Goal: Task Accomplishment & Management: Manage account settings

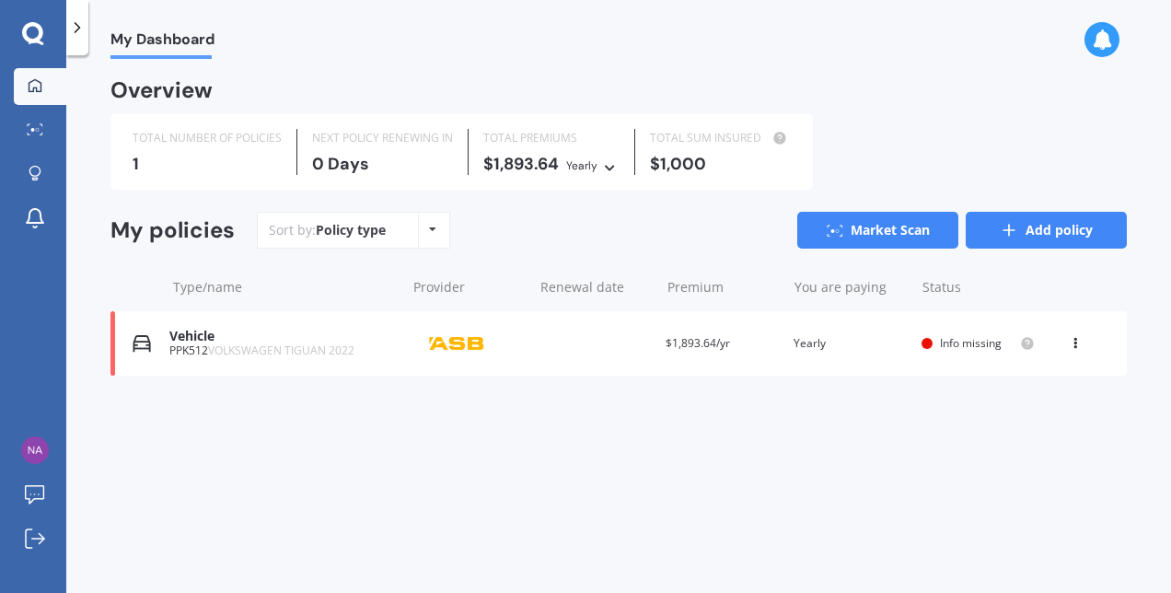
click at [1057, 227] on link "Add policy" at bounding box center [1046, 230] width 161 height 37
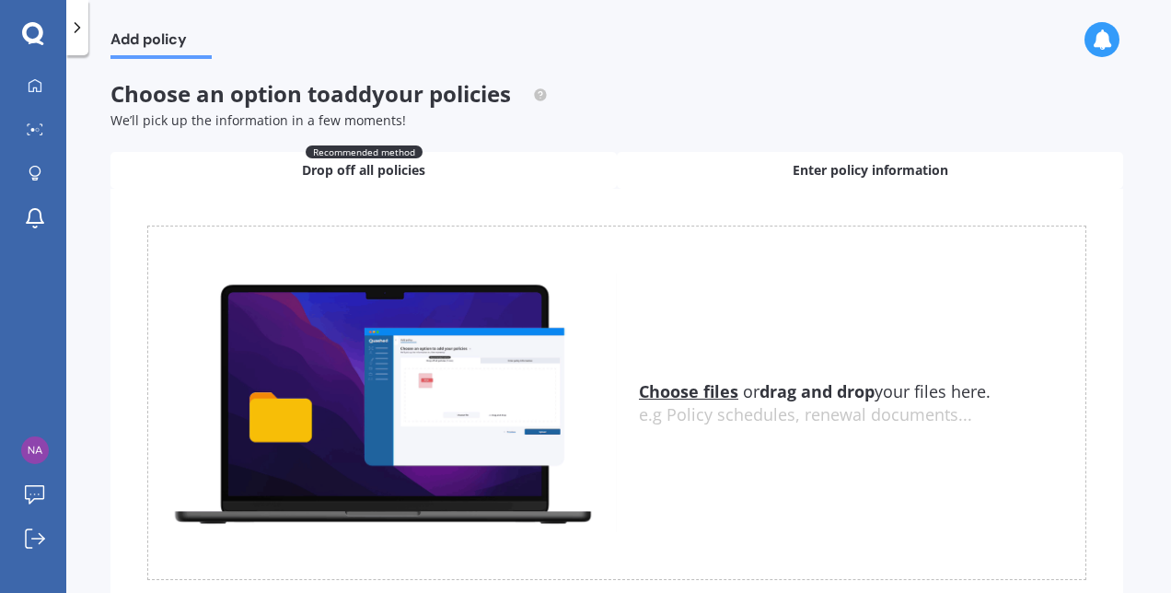
click at [858, 176] on span "Enter policy information" at bounding box center [871, 170] width 156 height 18
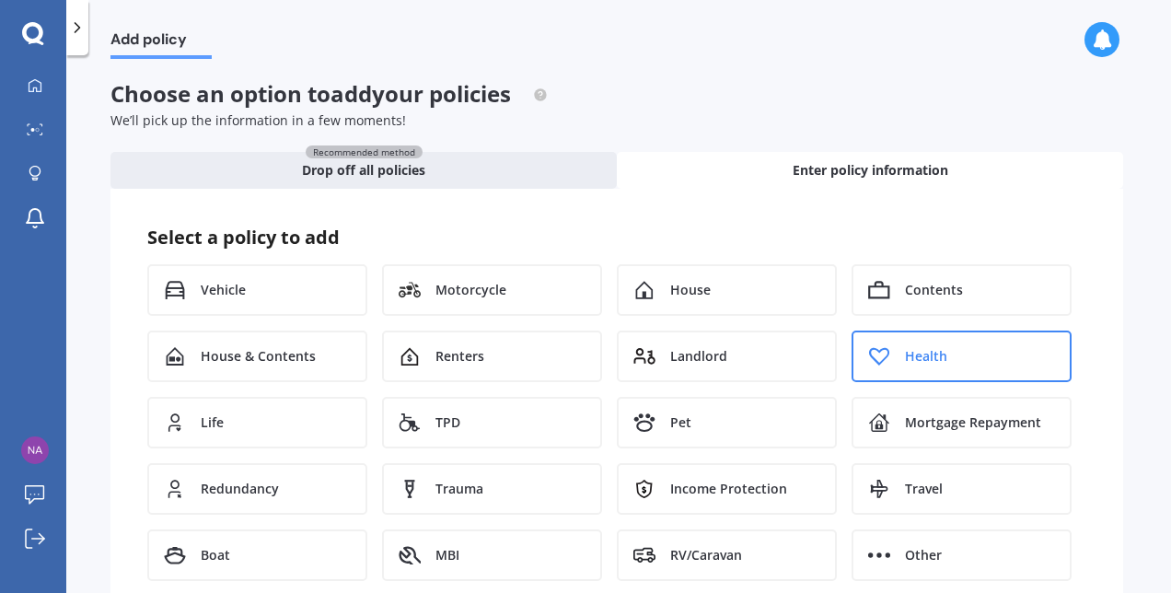
click at [977, 340] on div "Health" at bounding box center [962, 357] width 220 height 52
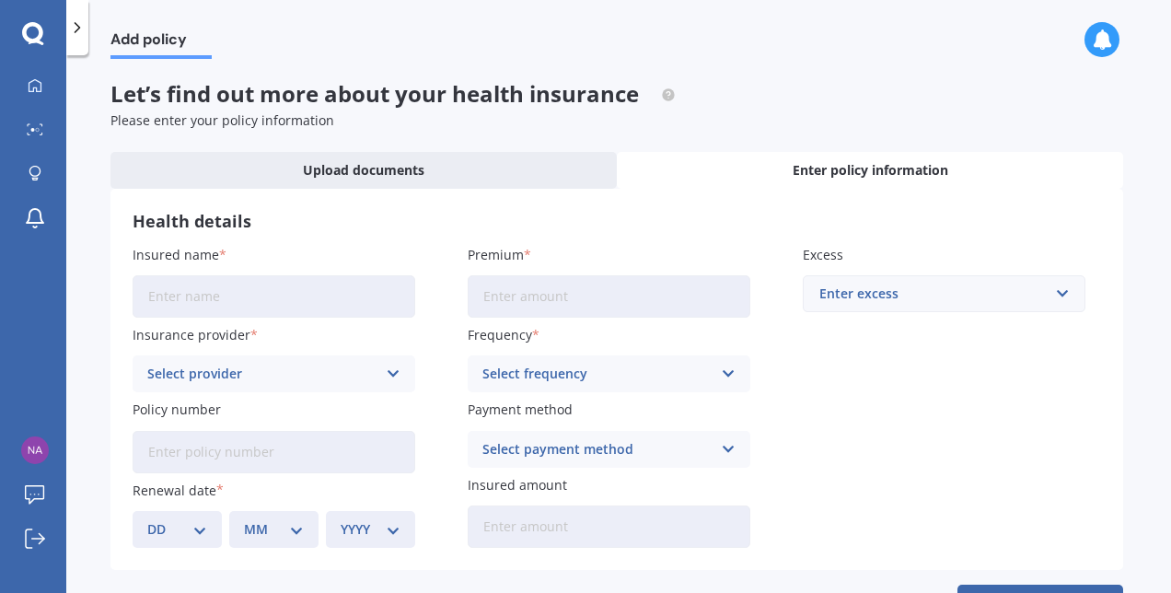
click at [251, 288] on input "Insured name" at bounding box center [274, 296] width 283 height 42
click at [577, 298] on input "Premium" at bounding box center [609, 296] width 283 height 42
type input "$397.82"
click at [348, 302] on input "Insured name" at bounding box center [274, 296] width 283 height 42
type input "[PERSON_NAME]"
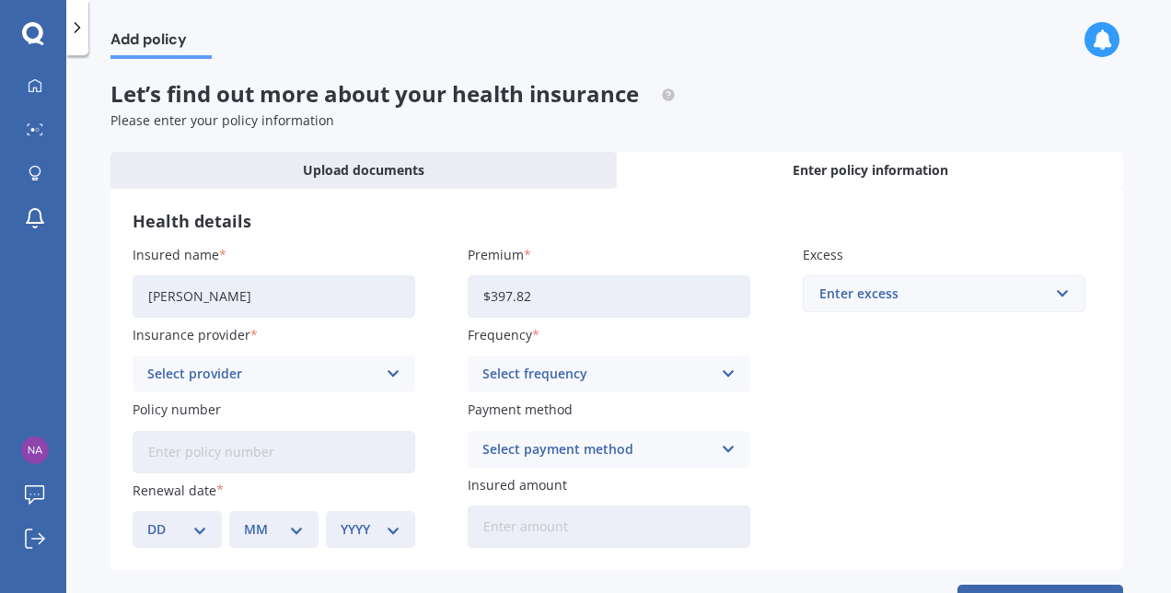
click at [278, 359] on div "Select provider AA AIA AMP ASB Accuro BNZ Other Partners Life Southern Cross Un…" at bounding box center [274, 373] width 283 height 37
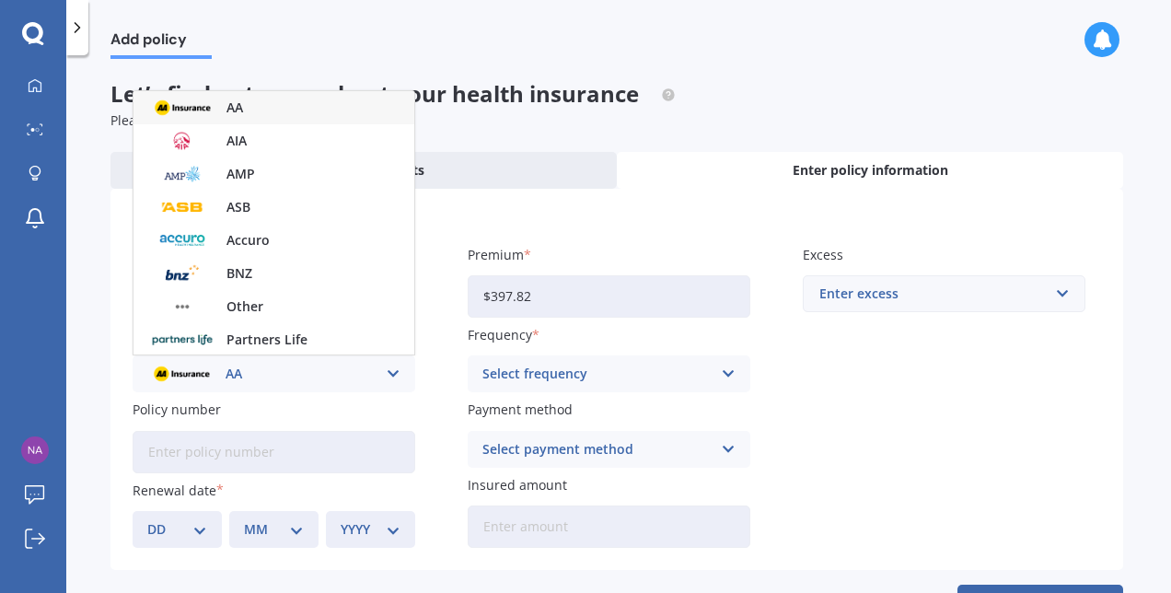
scroll to position [100, 0]
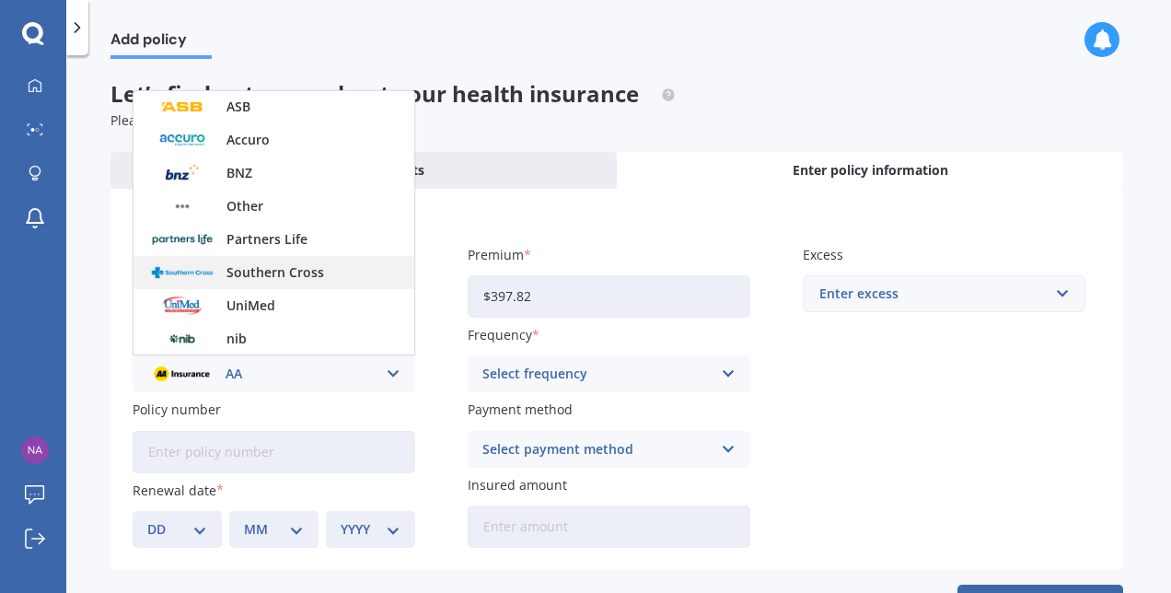
click at [191, 270] on img at bounding box center [182, 273] width 68 height 26
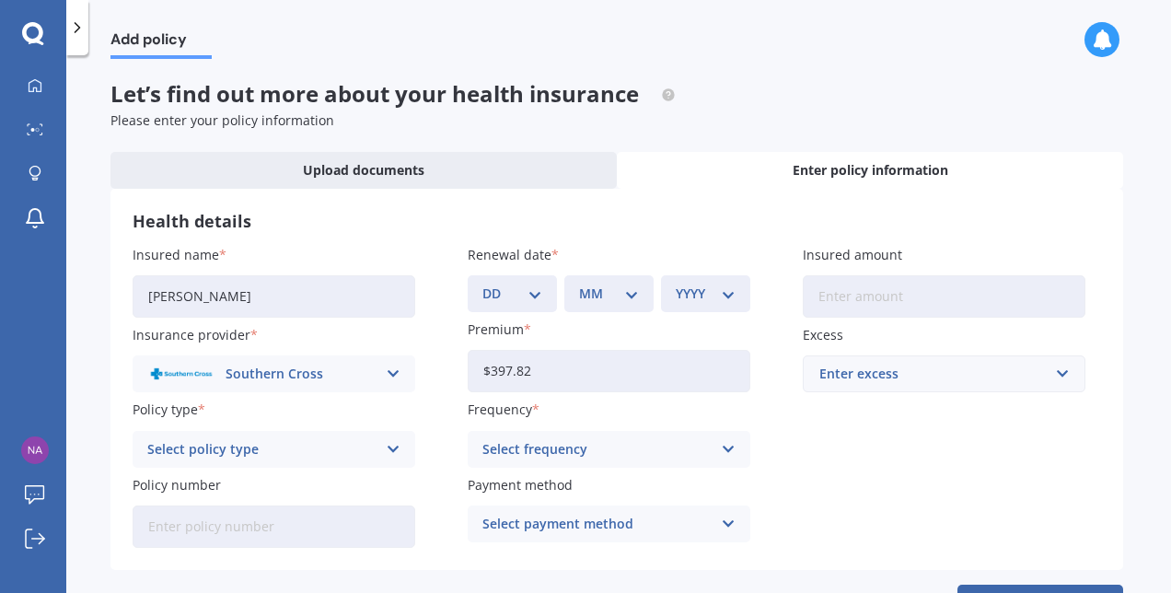
click at [535, 295] on select "DD 01 02 03 04 05 06 07 08 09 10 11 12 13 14 15 16 17 18 19 20 21 22 23 24 25 2…" at bounding box center [513, 294] width 60 height 20
click at [1101, 160] on div "Enter policy information" at bounding box center [870, 170] width 506 height 37
click at [536, 292] on select "DD 01 02 03 04 05 06 07 08 09 10 11 12 13 14 15 16 17 18 19 20 21 22 23 24 25 2…" at bounding box center [513, 294] width 60 height 20
select select "01"
click at [483, 284] on select "DD 01 02 03 04 05 06 07 08 09 10 11 12 13 14 15 16 17 18 19 20 21 22 23 24 25 2…" at bounding box center [513, 294] width 60 height 20
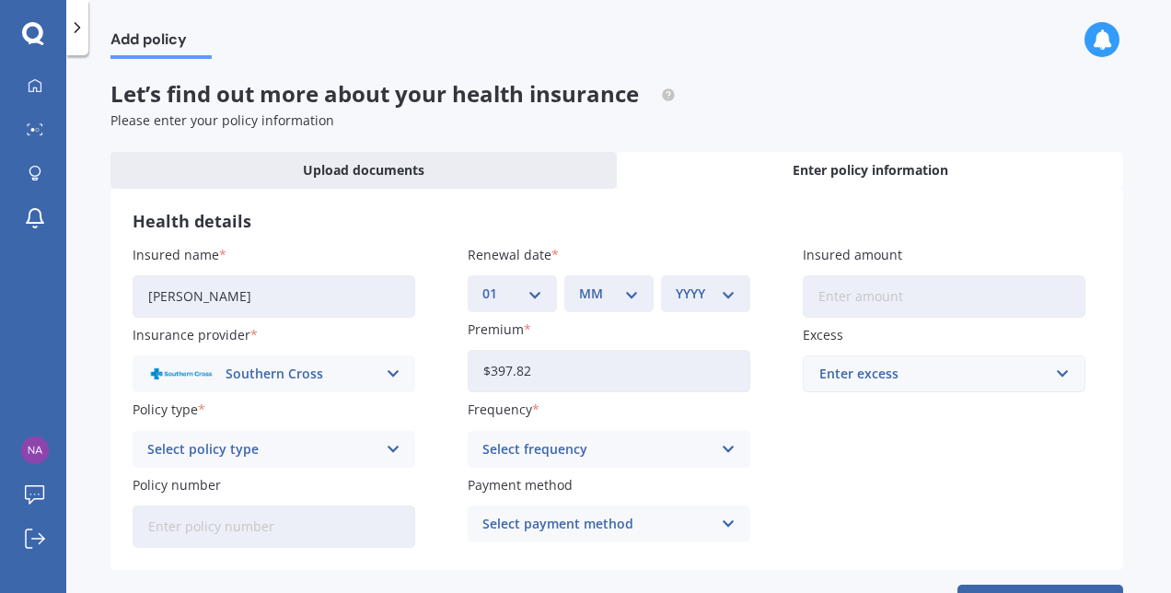
click at [631, 285] on select "MM 01 02 03 04 05 06 07 08 09 10 11 12" at bounding box center [609, 294] width 60 height 20
select select "10"
click at [579, 284] on select "MM 01 02 03 04 05 06 07 08 09 10 11 12" at bounding box center [609, 294] width 60 height 20
click at [731, 281] on div "YYYY 2027 2026 2025 2024 2023 2022 2021 2020 2019 2018 2017 2016 2015 2014 2013…" at bounding box center [705, 293] width 89 height 37
click at [723, 280] on div "YYYY 2027 2026 2025 2024 2023 2022 2021 2020 2019 2018 2017 2016 2015 2014 2013…" at bounding box center [705, 293] width 89 height 37
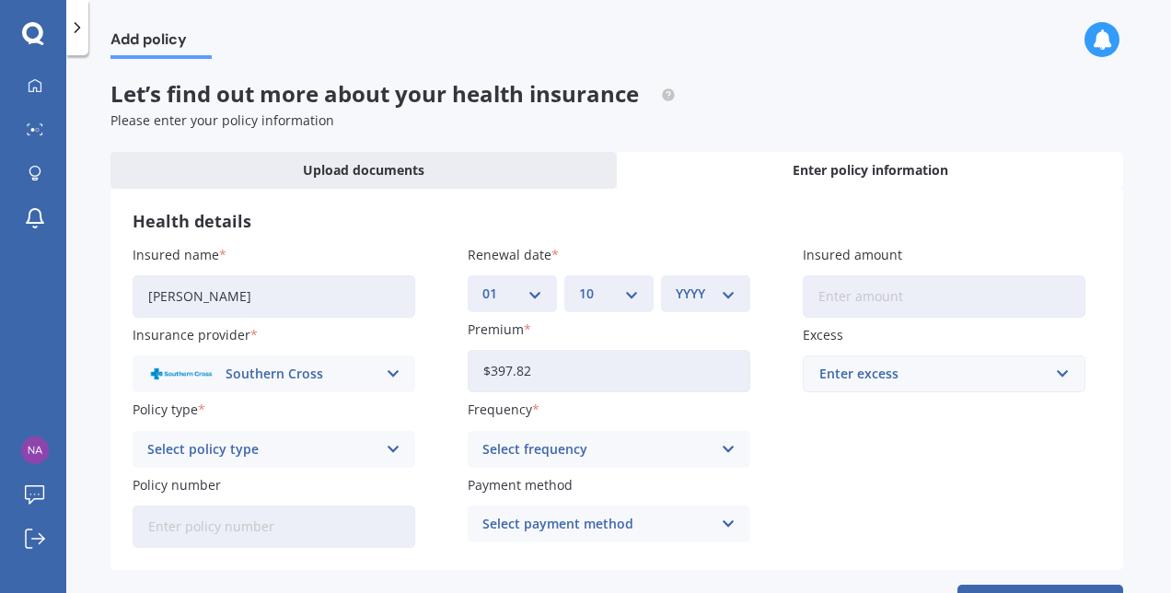
click at [721, 297] on select "YYYY 2027 2026 2025 2024 2023 2022 2021 2020 2019 2018 2017 2016 2015 2014 2013…" at bounding box center [706, 294] width 60 height 20
select select "2025"
click at [676, 284] on select "YYYY 2027 2026 2025 2024 2023 2022 2021 2020 2019 2018 2017 2016 2015 2014 2013…" at bounding box center [706, 294] width 60 height 20
click at [383, 448] on div "Select policy type Wellbeing One Wellbeing Two Wellbeing Starter UltraCare Heal…" at bounding box center [274, 449] width 283 height 37
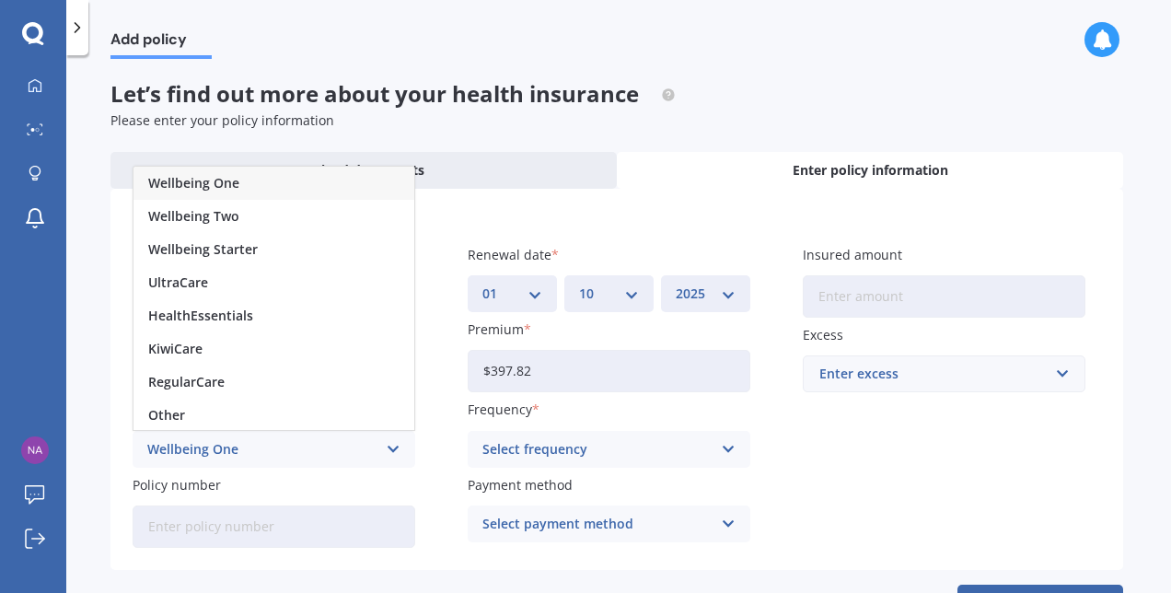
click at [254, 180] on div "Wellbeing One" at bounding box center [274, 183] width 281 height 33
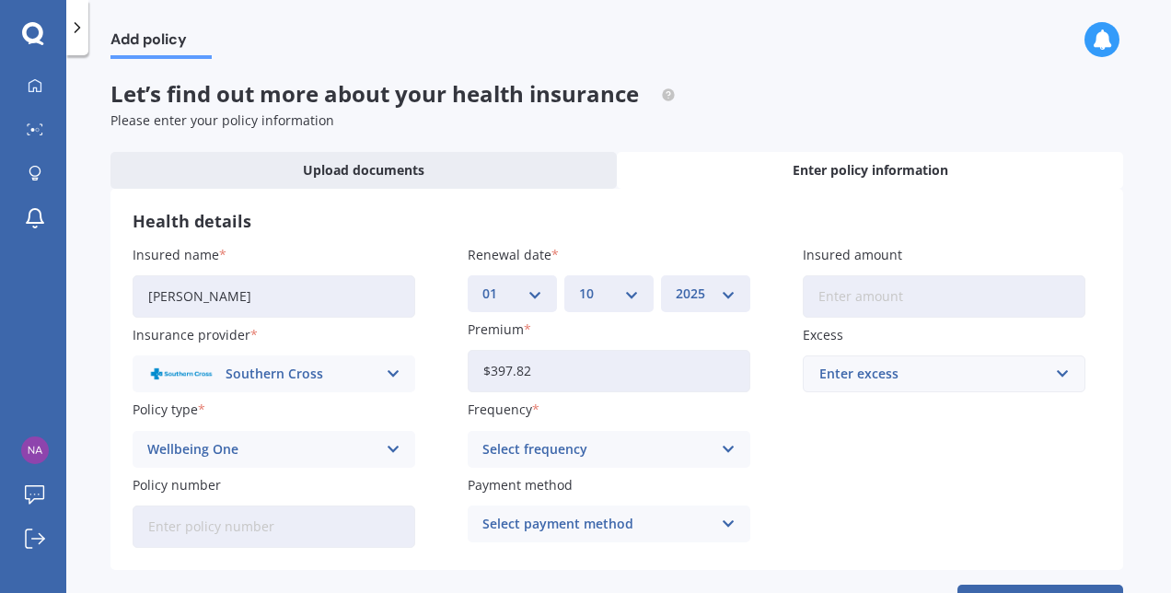
scroll to position [68, 0]
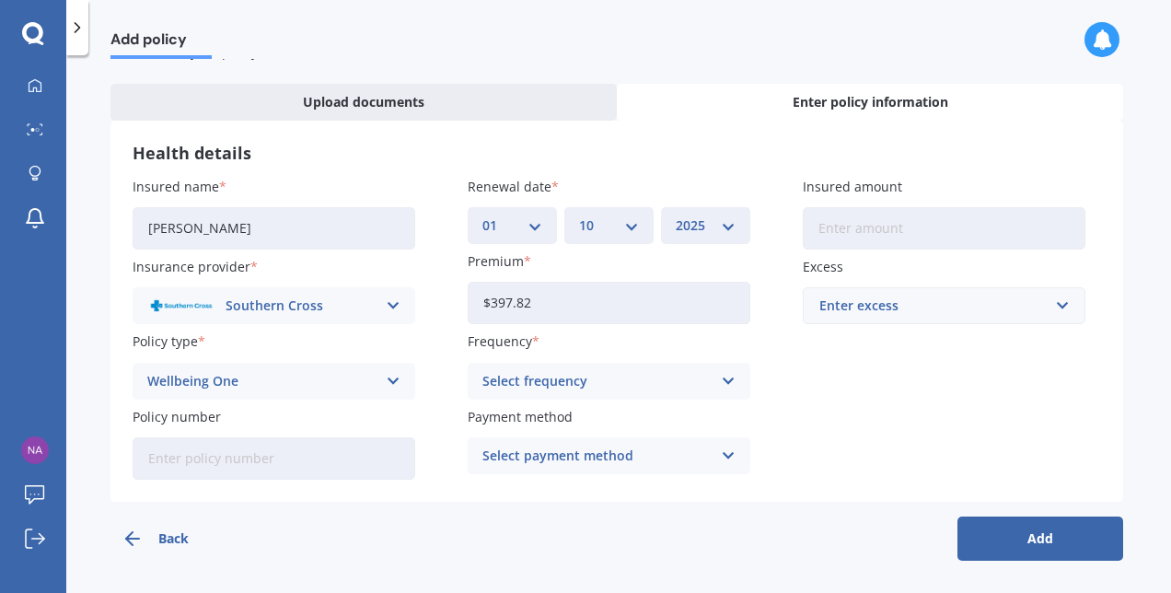
click at [721, 379] on icon at bounding box center [729, 381] width 16 height 20
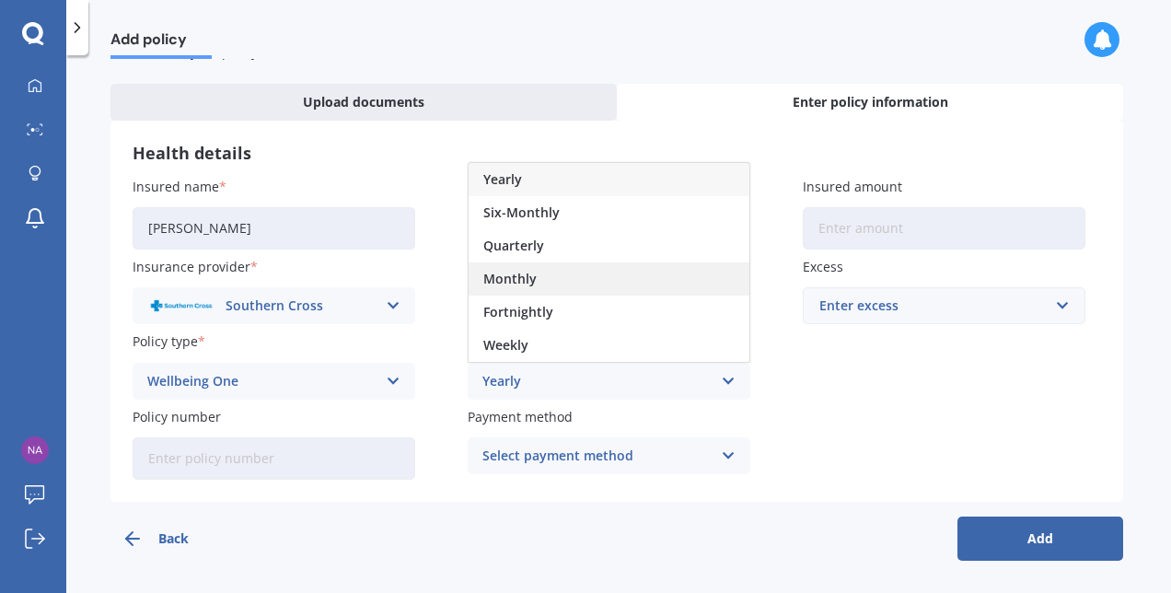
click at [565, 279] on div "Monthly" at bounding box center [609, 278] width 281 height 33
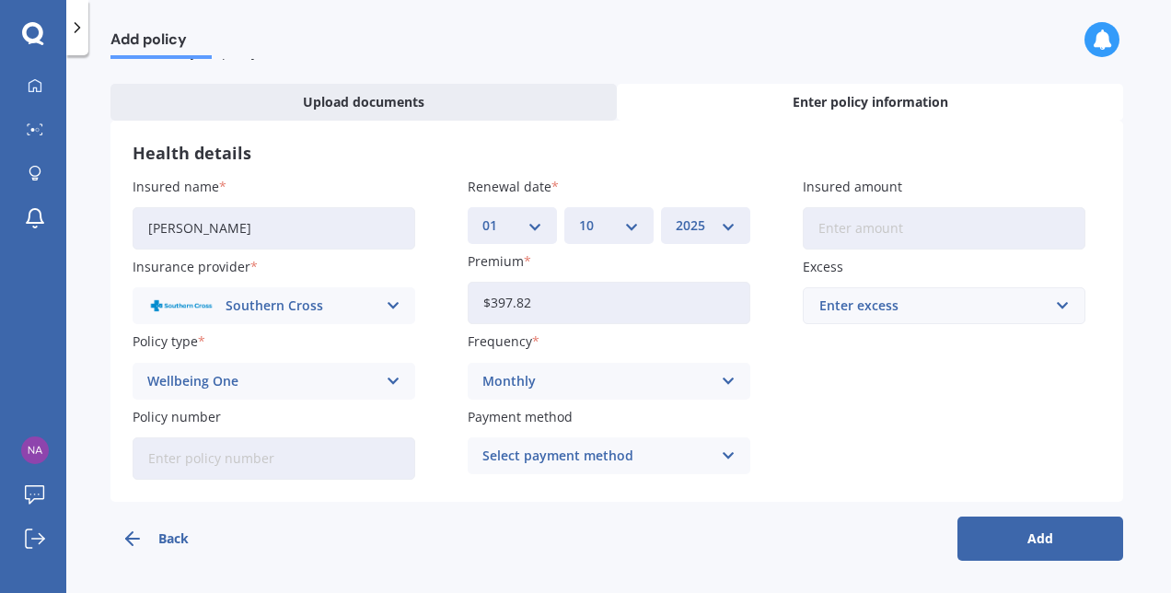
click at [721, 448] on icon at bounding box center [729, 456] width 16 height 20
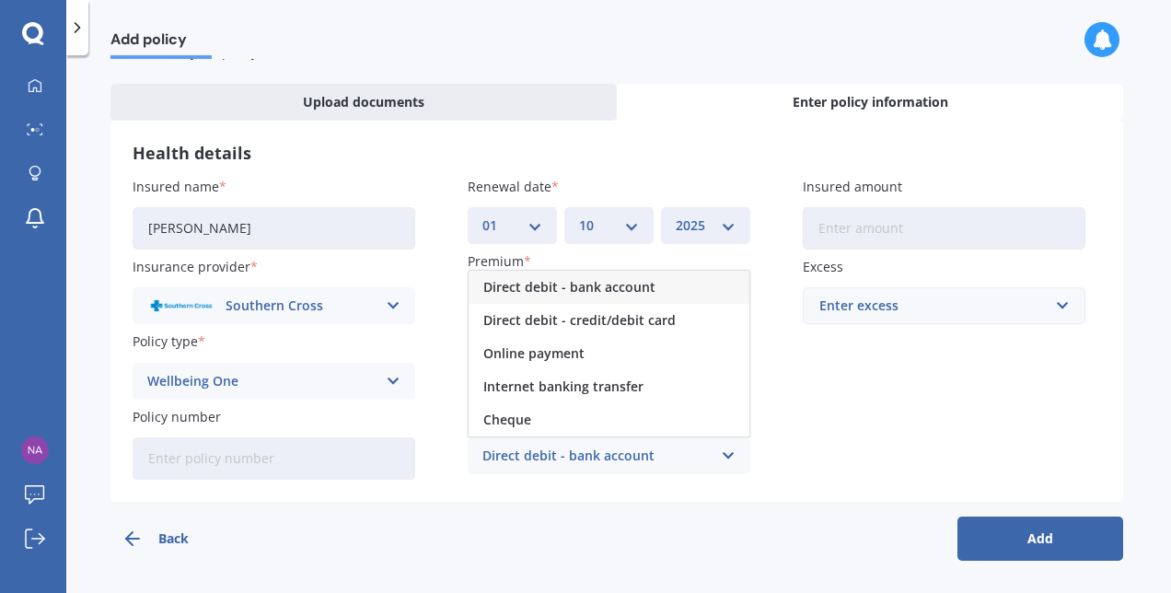
click at [646, 285] on span "Direct debit - bank account" at bounding box center [569, 287] width 172 height 13
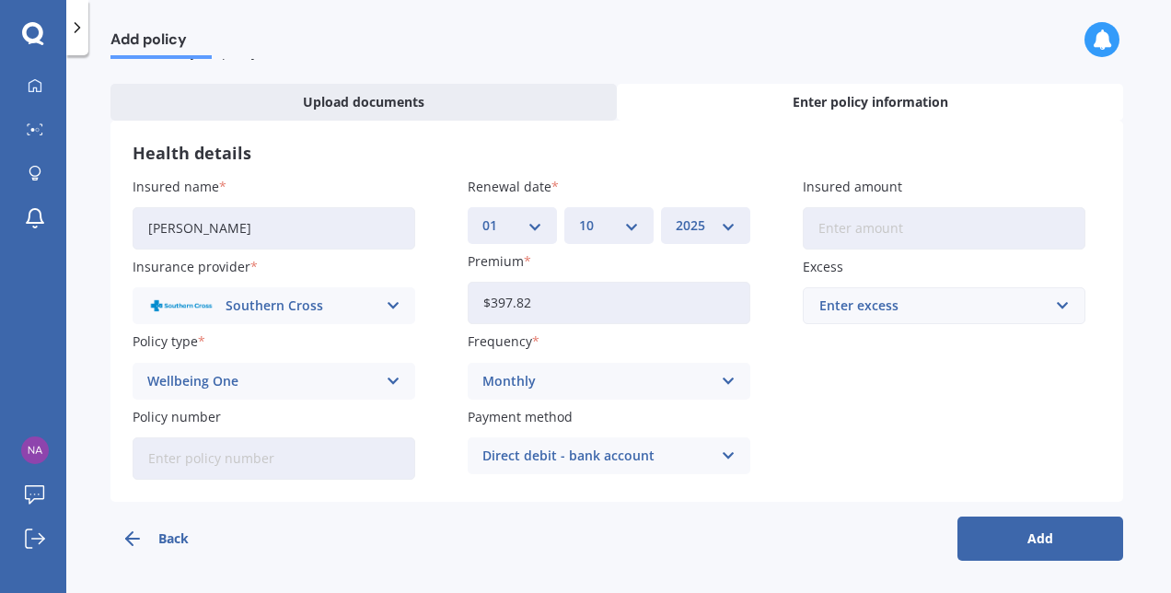
click at [362, 454] on input "Policy number" at bounding box center [274, 458] width 283 height 42
type input "23498566"
click at [1038, 527] on button "Add" at bounding box center [1041, 539] width 166 height 44
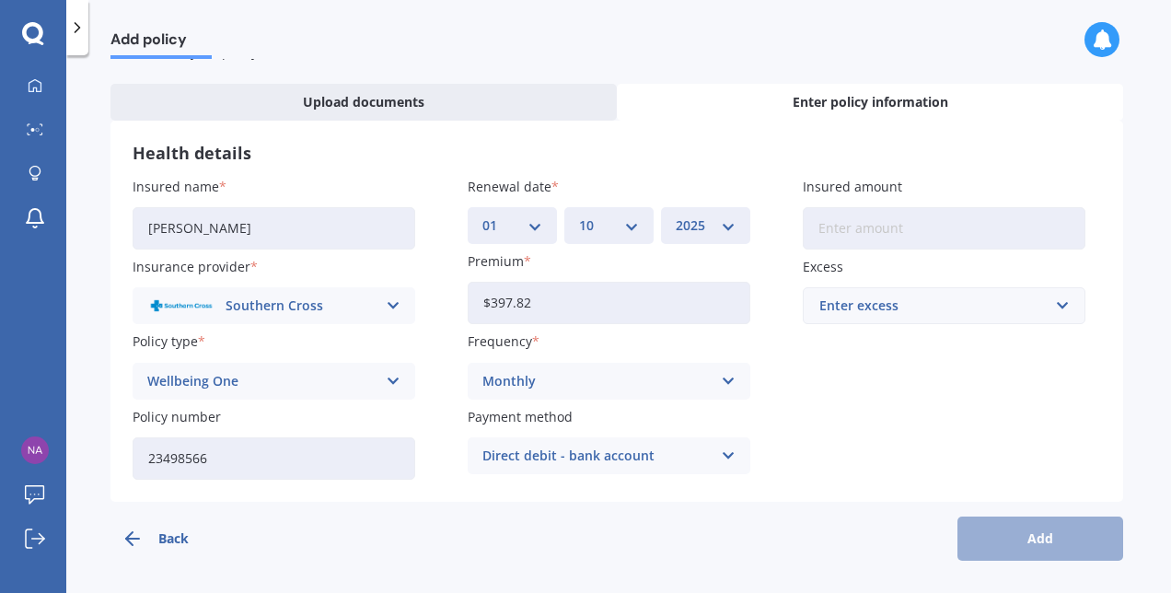
scroll to position [0, 0]
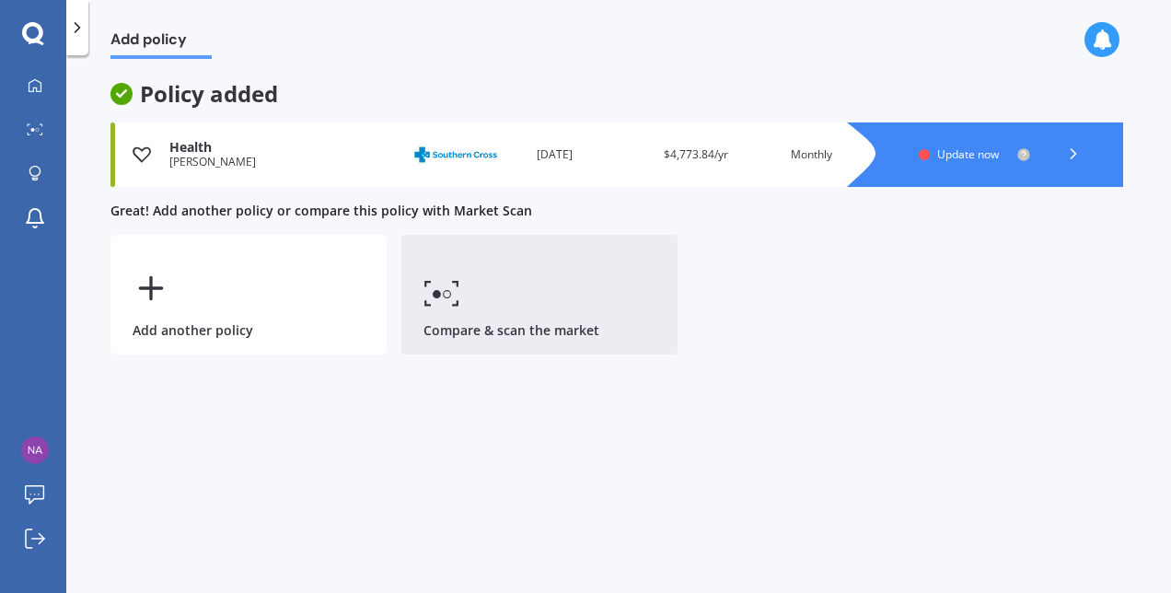
click at [538, 304] on link "Compare & scan the market" at bounding box center [540, 295] width 276 height 120
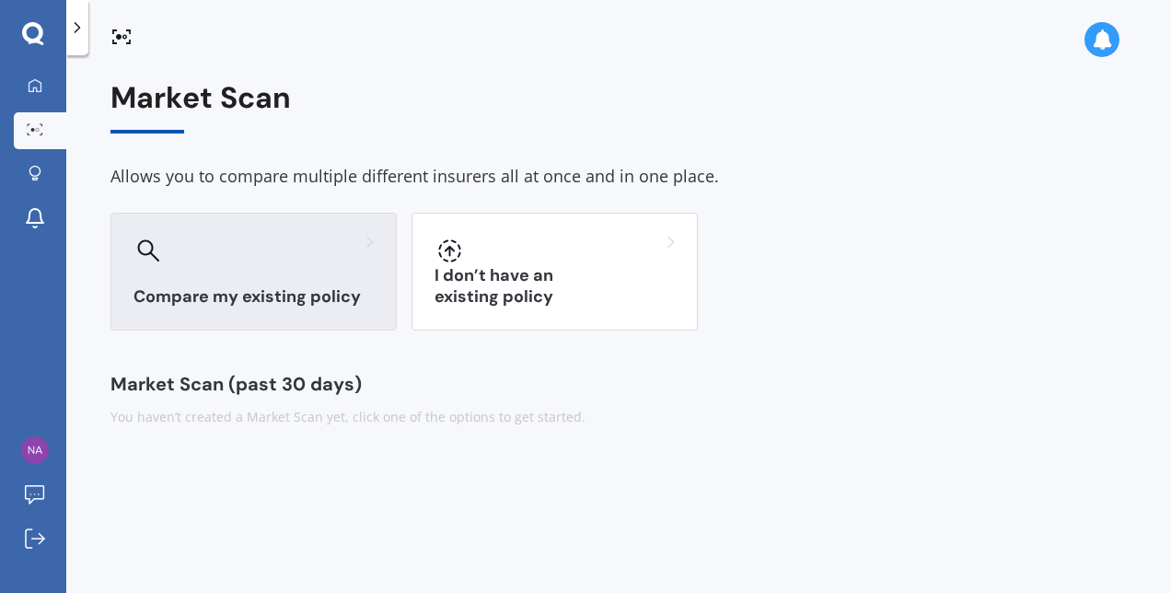
click at [266, 280] on div "Compare my existing policy" at bounding box center [254, 272] width 286 height 118
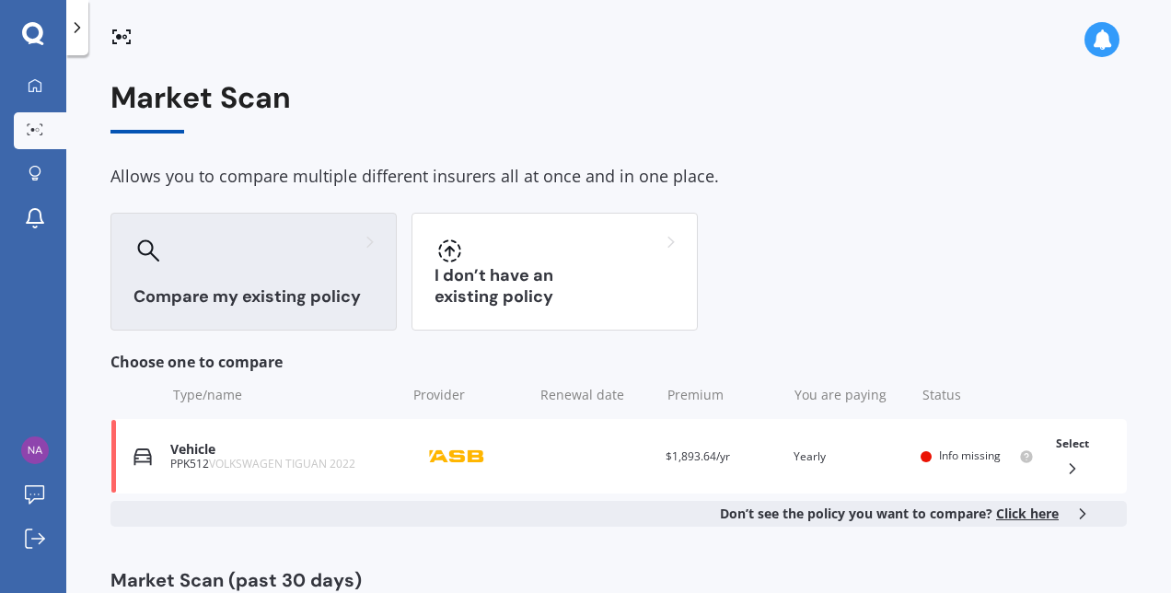
scroll to position [62, 0]
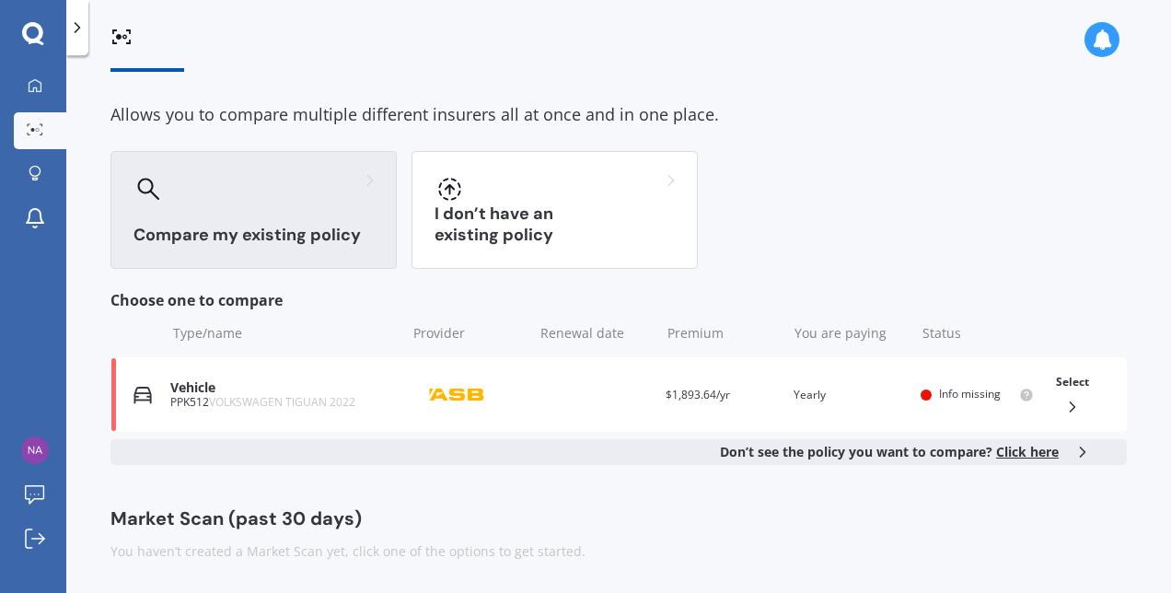
click at [1018, 455] on span "Click here" at bounding box center [1027, 451] width 63 height 17
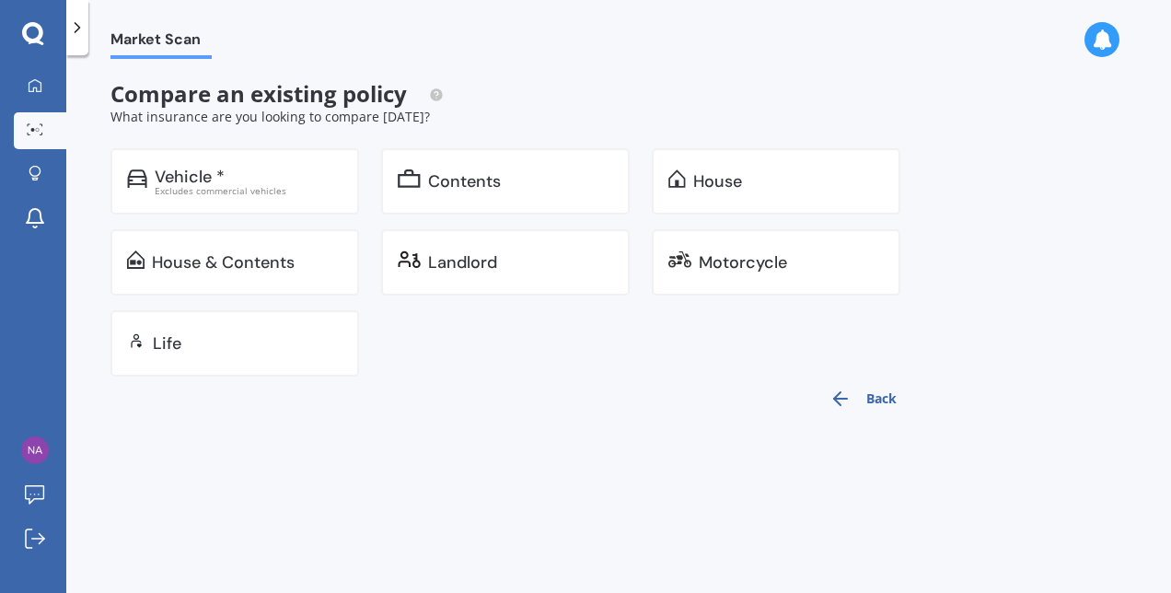
click at [862, 390] on button "Back" at bounding box center [863, 399] width 89 height 44
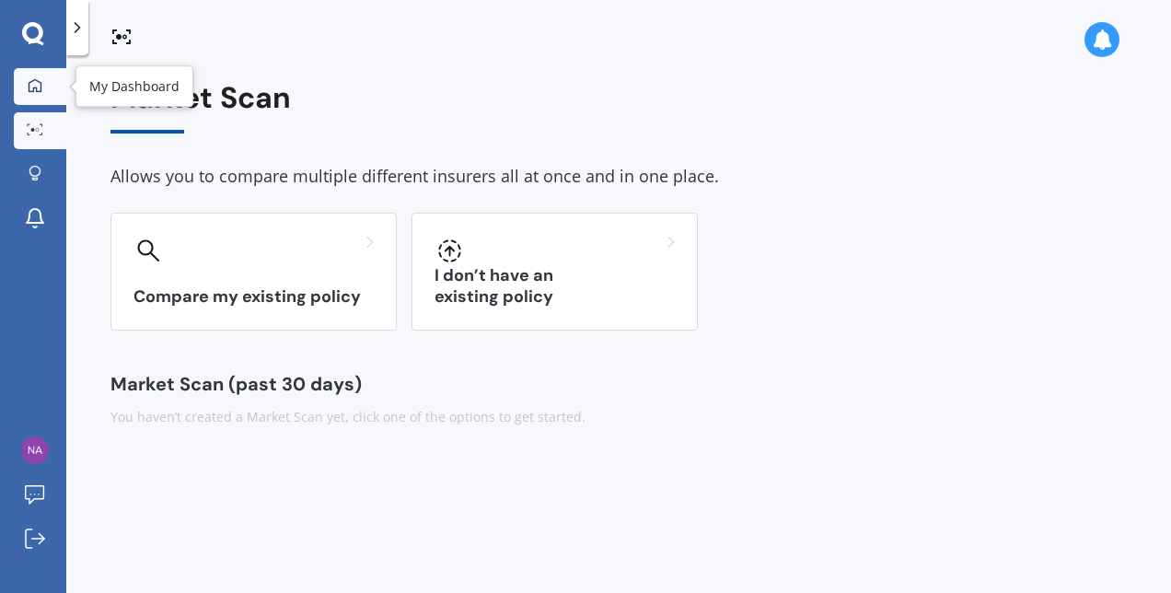
click at [42, 81] on div at bounding box center [35, 86] width 28 height 17
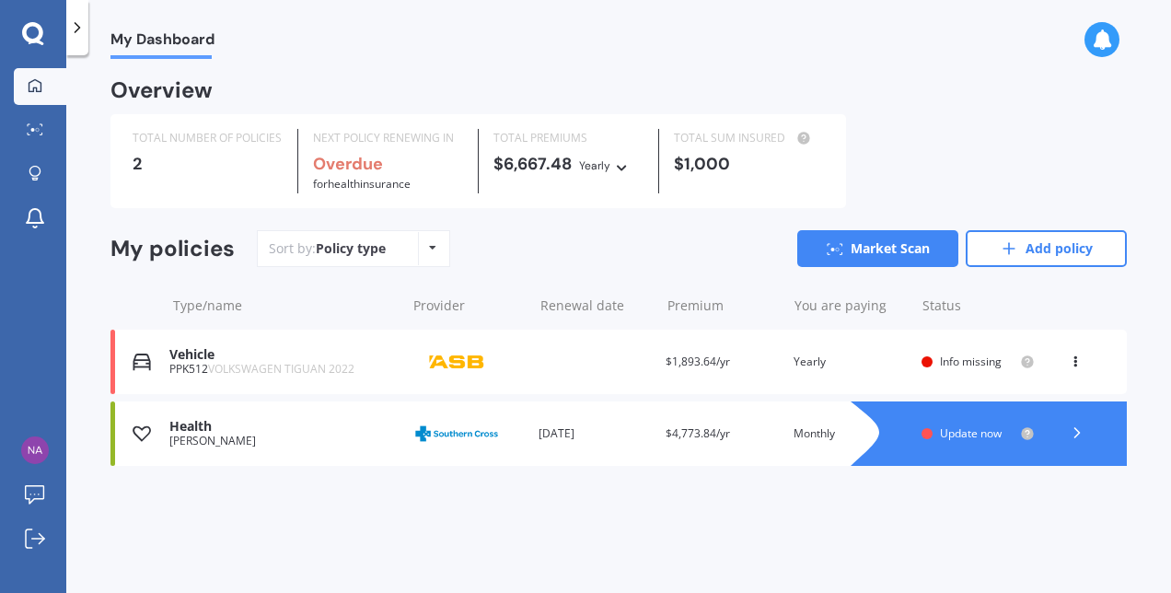
click at [140, 431] on img at bounding box center [142, 434] width 18 height 18
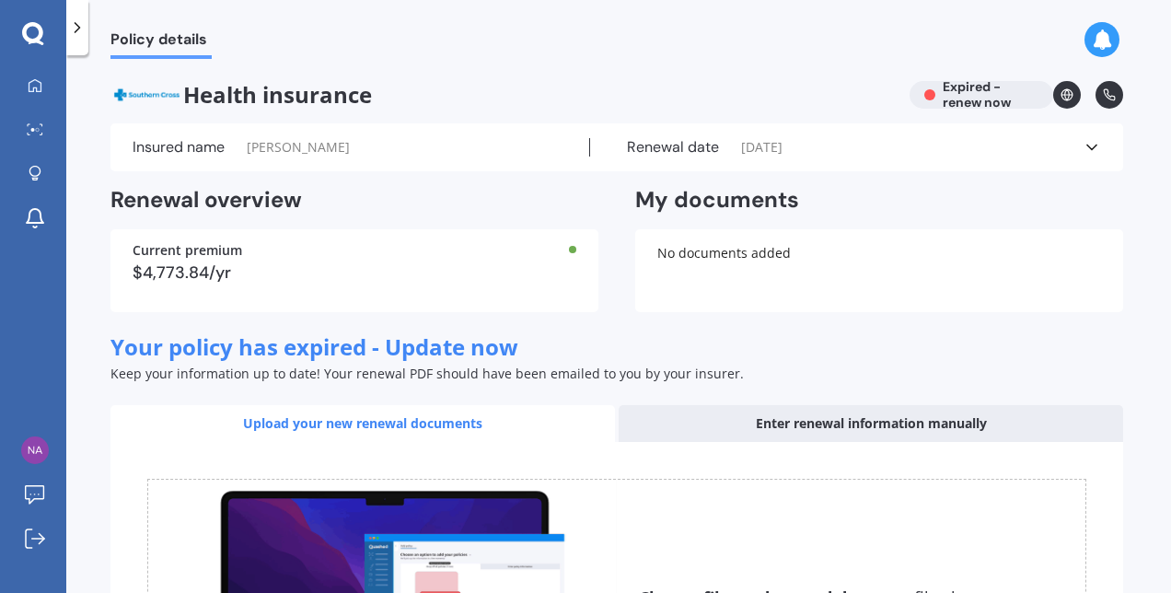
click at [982, 103] on div "Health insurance Expired - renew now" at bounding box center [617, 95] width 1013 height 28
click at [767, 138] on span "[DATE]" at bounding box center [761, 147] width 41 height 18
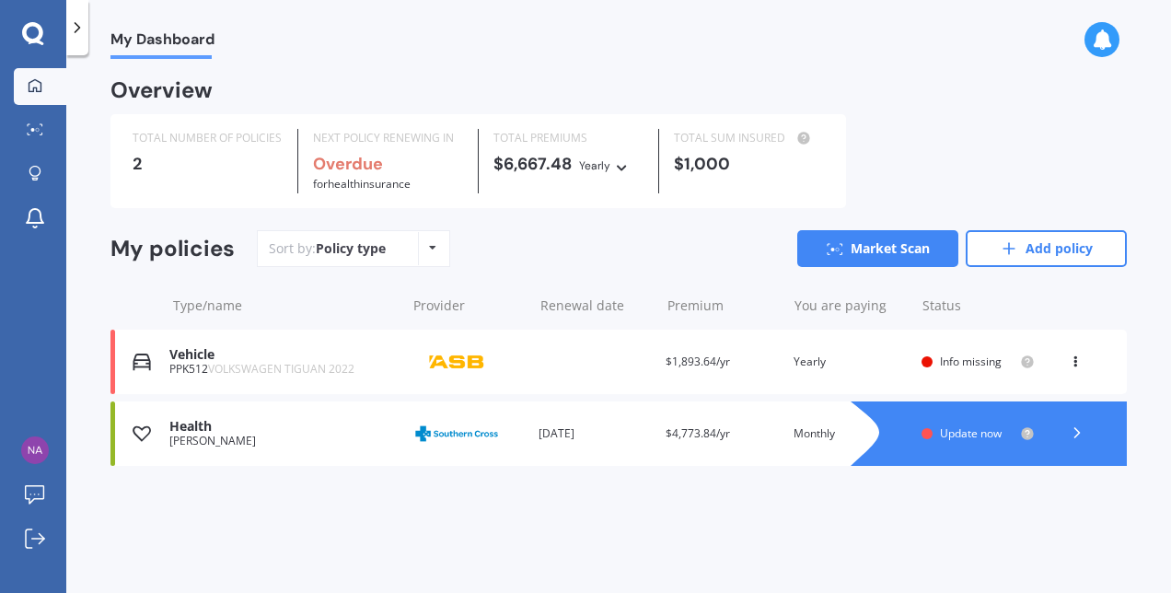
click at [32, 37] on icon at bounding box center [33, 34] width 22 height 24
click at [43, 33] on icon at bounding box center [33, 34] width 22 height 24
click at [566, 257] on div "Sort by: Policy type Policy type Alphabetical Date added Renewing next Market S…" at bounding box center [692, 248] width 870 height 37
click at [490, 69] on div "My Dashboard Overview TOTAL NUMBER OF POLICIES 2 NEXT POLICY RENEWING IN Overdu…" at bounding box center [618, 328] width 1105 height 538
click at [29, 36] on icon at bounding box center [33, 34] width 22 height 24
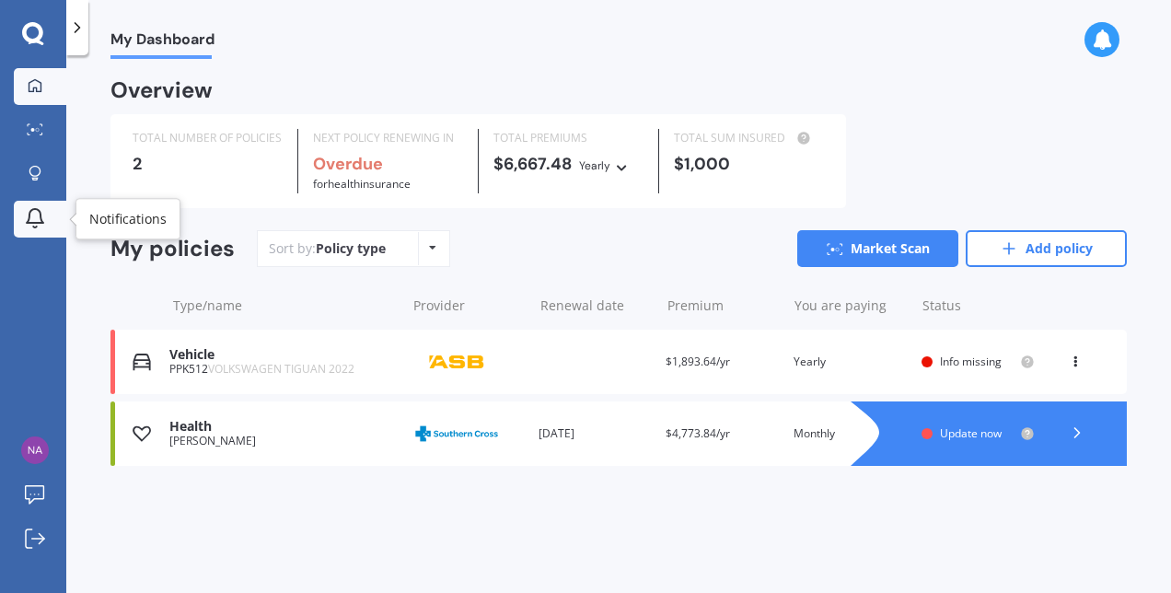
click at [35, 215] on icon at bounding box center [35, 218] width 22 height 22
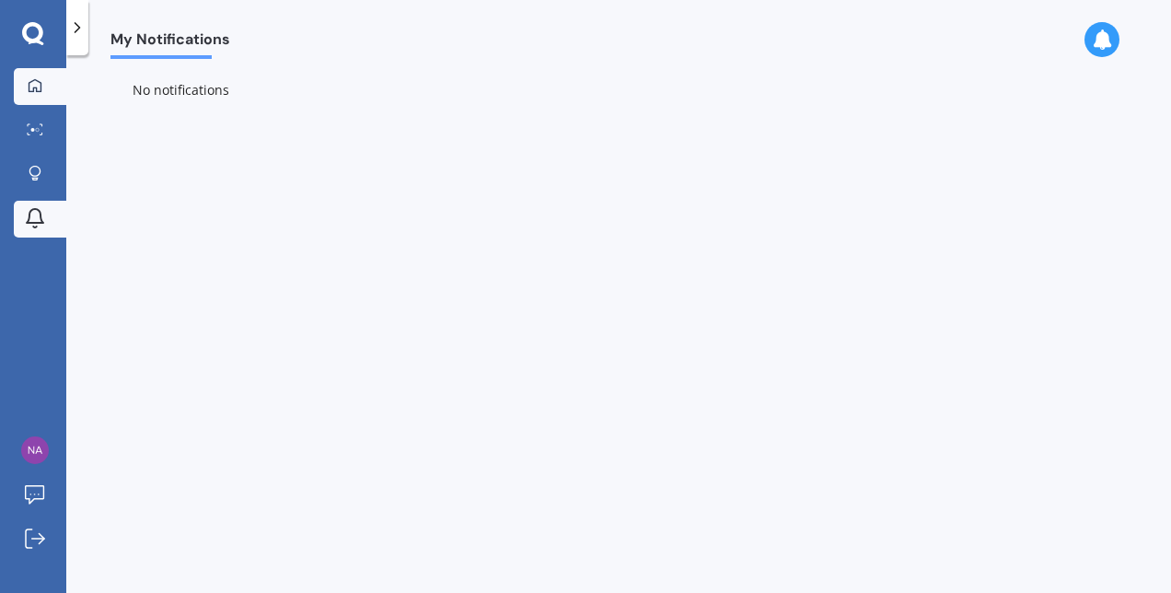
click at [27, 94] on div at bounding box center [35, 86] width 28 height 17
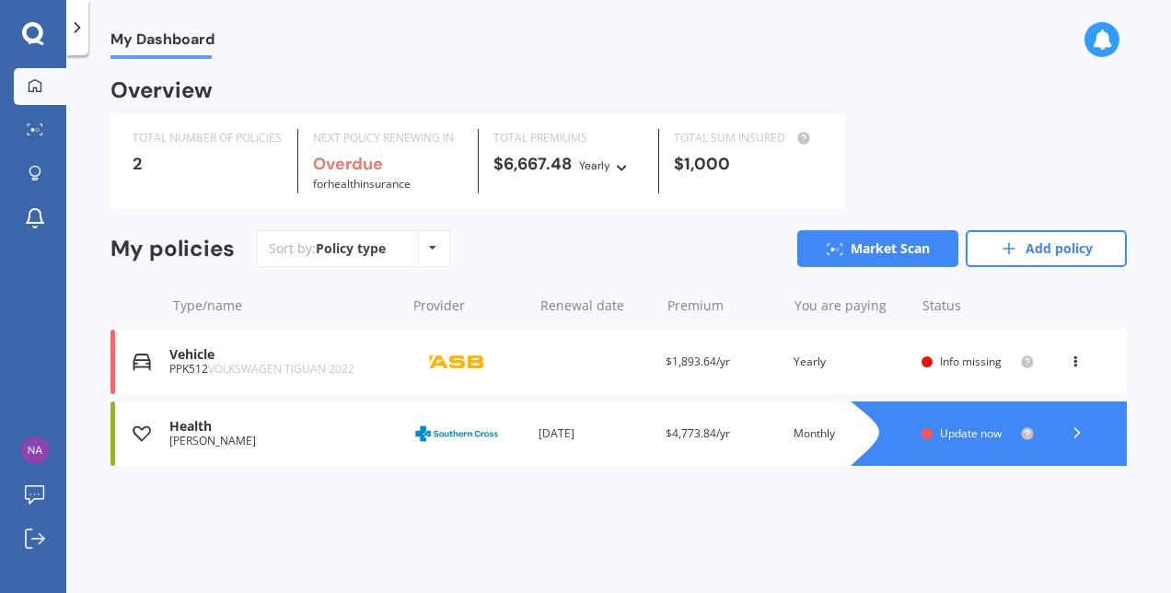
click at [536, 445] on div "Health [PERSON_NAME] Provider Renewal date [DATE] Premium $4,773.84/yr You are …" at bounding box center [619, 434] width 1017 height 64
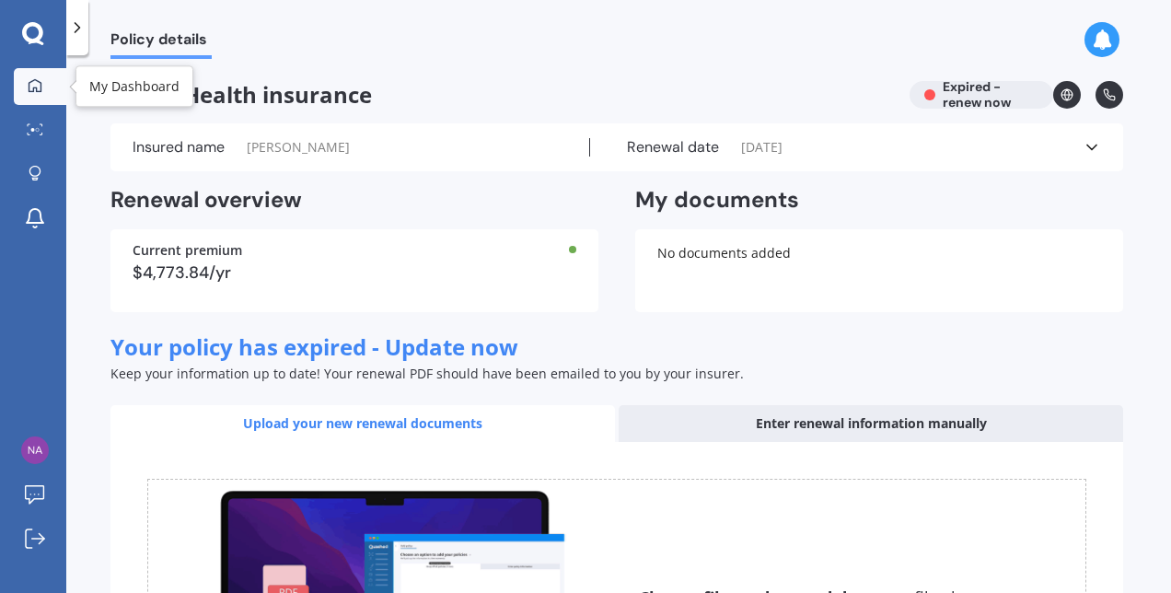
click at [44, 87] on div at bounding box center [35, 86] width 28 height 17
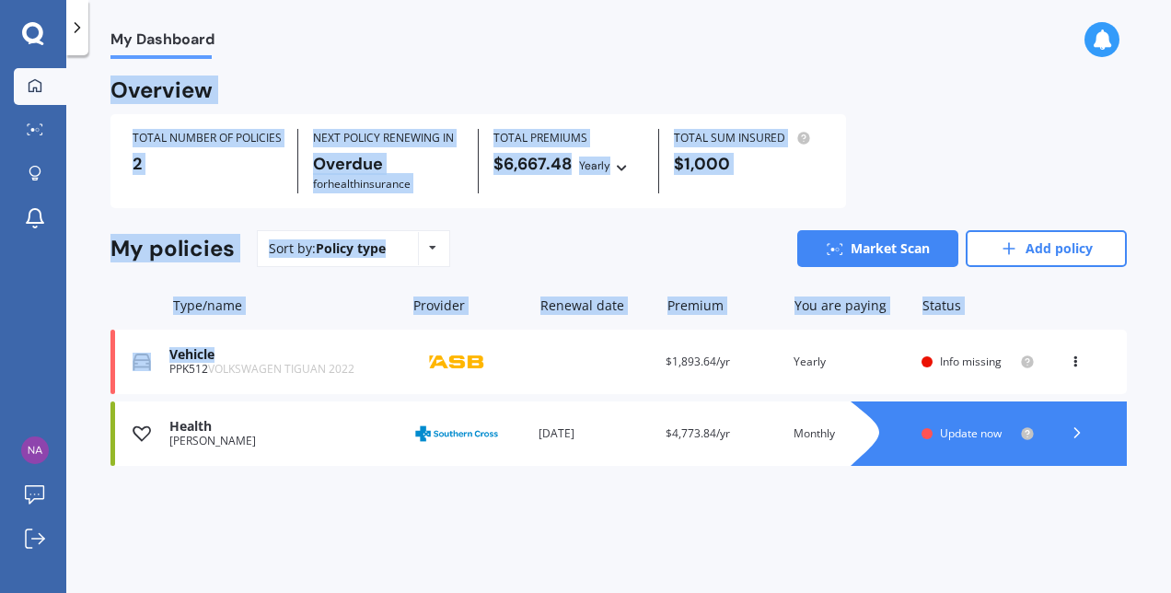
drag, startPoint x: 216, startPoint y: 358, endPoint x: 545, endPoint y: 58, distance: 445.2
click at [545, 58] on div "My Dashboard My Dashboard Overview TOTAL NUMBER OF POLICIES 2 NEXT POLICY RENEW…" at bounding box center [618, 296] width 1105 height 593
drag, startPoint x: 545, startPoint y: 58, endPoint x: 419, endPoint y: 66, distance: 126.4
click at [419, 66] on div "My Dashboard Overview TOTAL NUMBER OF POLICIES 2 NEXT POLICY RENEWING IN Overdu…" at bounding box center [618, 328] width 1105 height 538
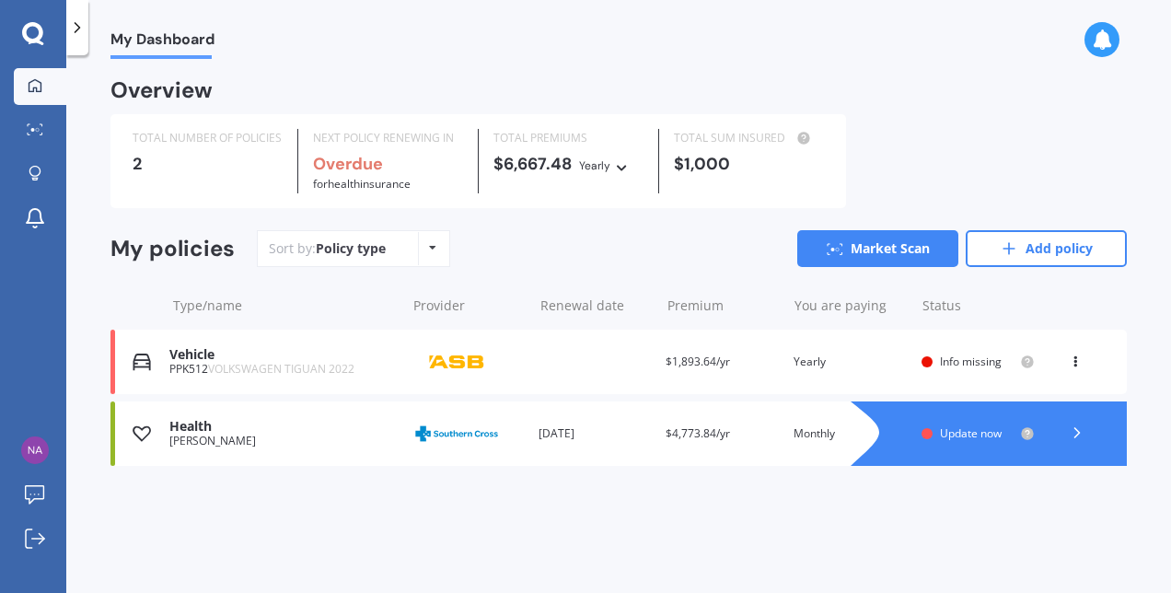
click at [306, 433] on div "Health" at bounding box center [282, 427] width 227 height 16
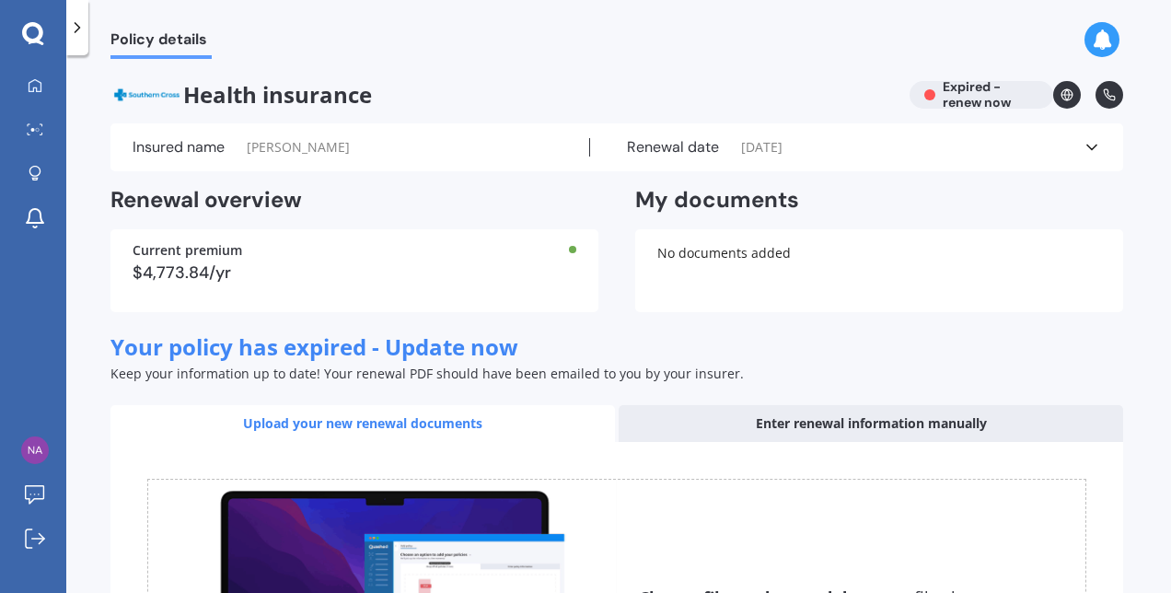
click at [610, 85] on span "Health insurance" at bounding box center [503, 95] width 785 height 28
click at [243, 76] on div "Policy details Health insurance Expired - renew now Insured name [PERSON_NAME] …" at bounding box center [618, 328] width 1105 height 538
click at [33, 96] on link "My Dashboard" at bounding box center [40, 86] width 52 height 37
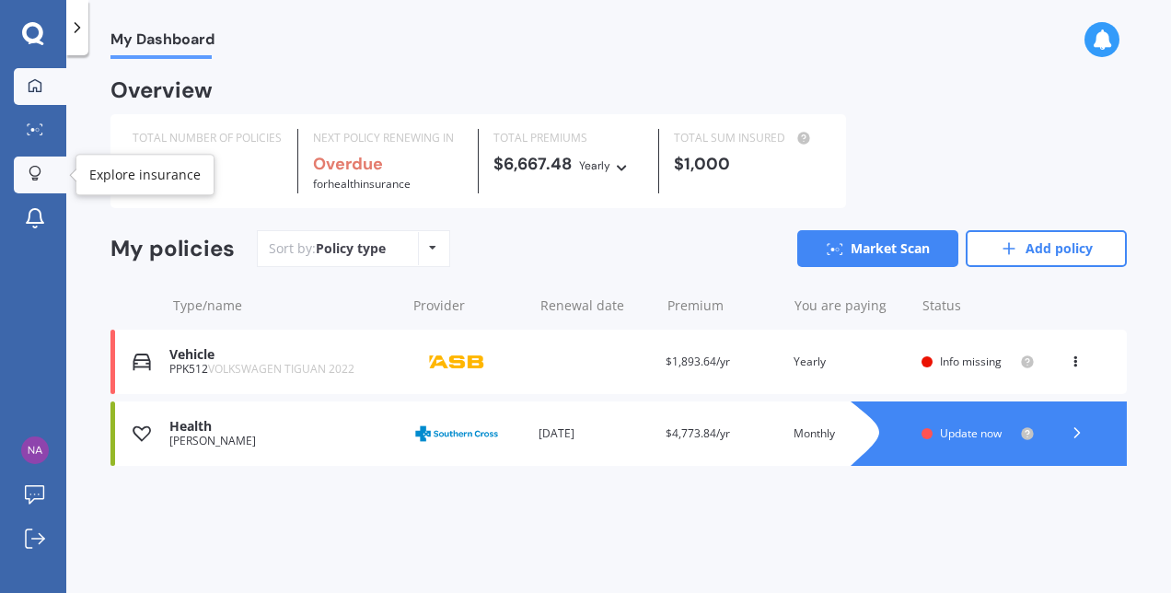
click at [37, 166] on icon at bounding box center [35, 174] width 13 height 16
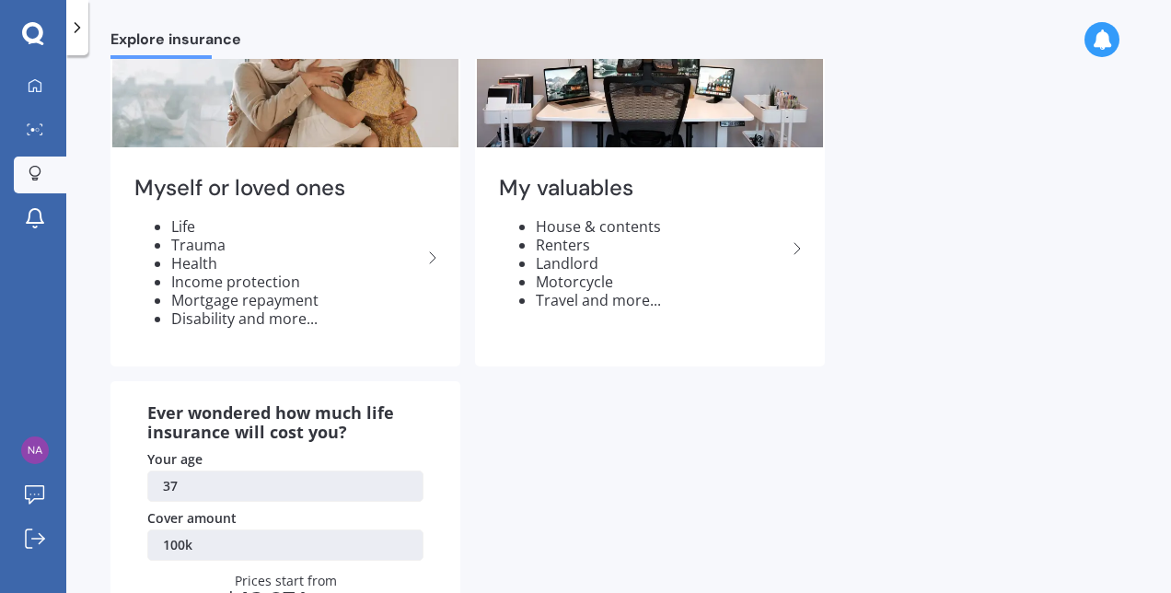
scroll to position [125, 0]
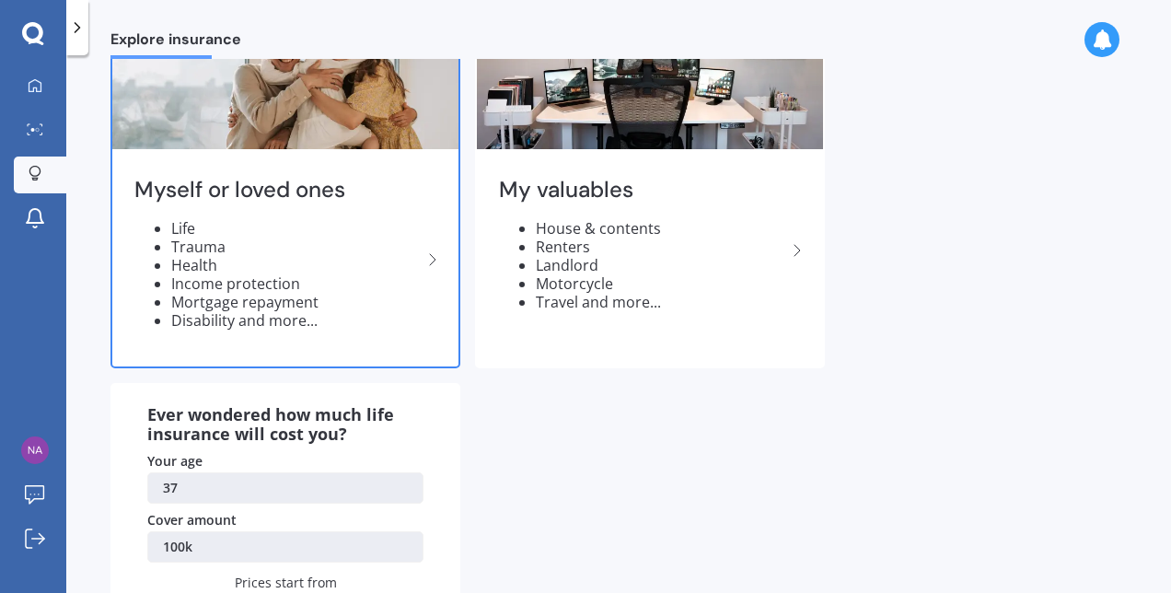
click at [340, 274] on li "Income protection" at bounding box center [296, 283] width 250 height 18
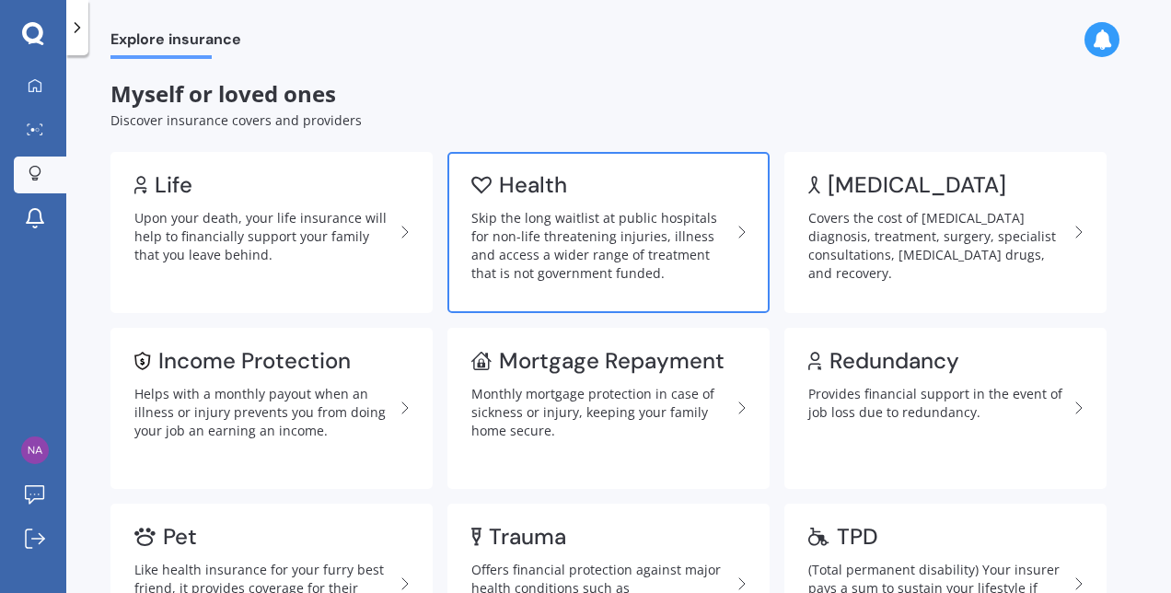
click at [627, 209] on div "Skip the long waitlist at public hospitals for non-life threatening injuries, i…" at bounding box center [601, 246] width 260 height 74
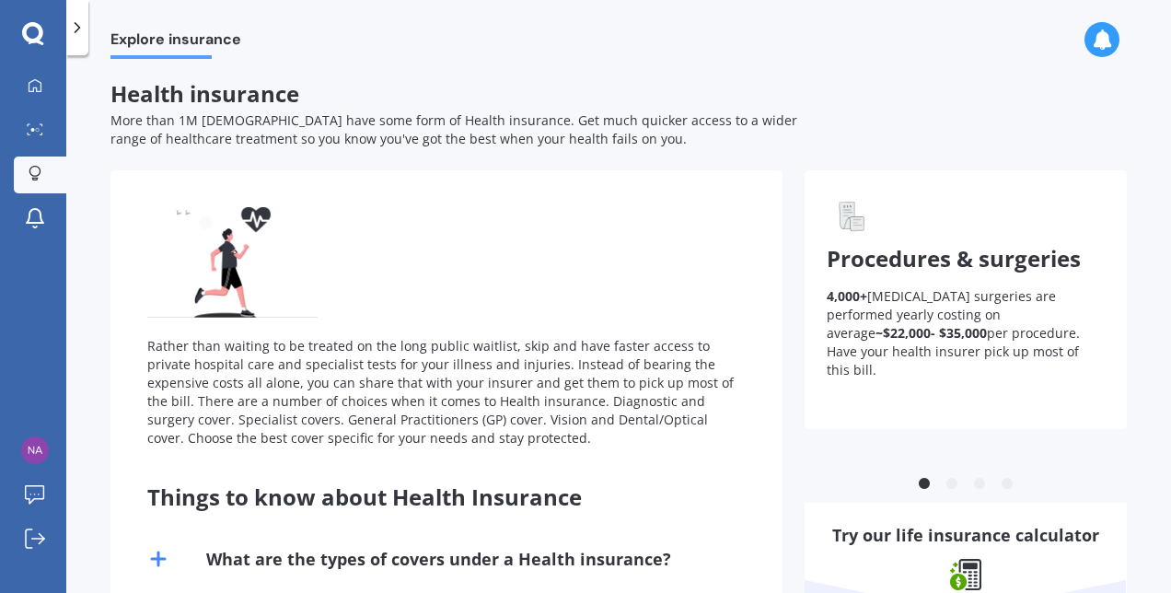
click at [12, 79] on div "My Dashboard Market Scan Explore insurance Notifications" at bounding box center [33, 156] width 66 height 177
click at [40, 93] on div at bounding box center [35, 86] width 28 height 17
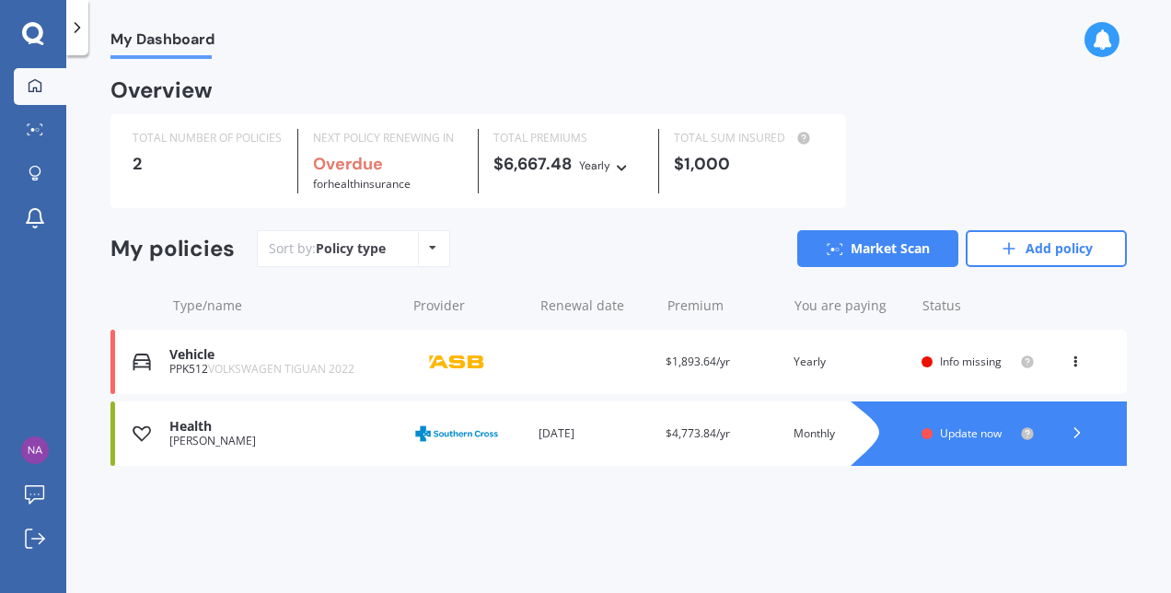
click at [1073, 436] on icon at bounding box center [1077, 433] width 18 height 18
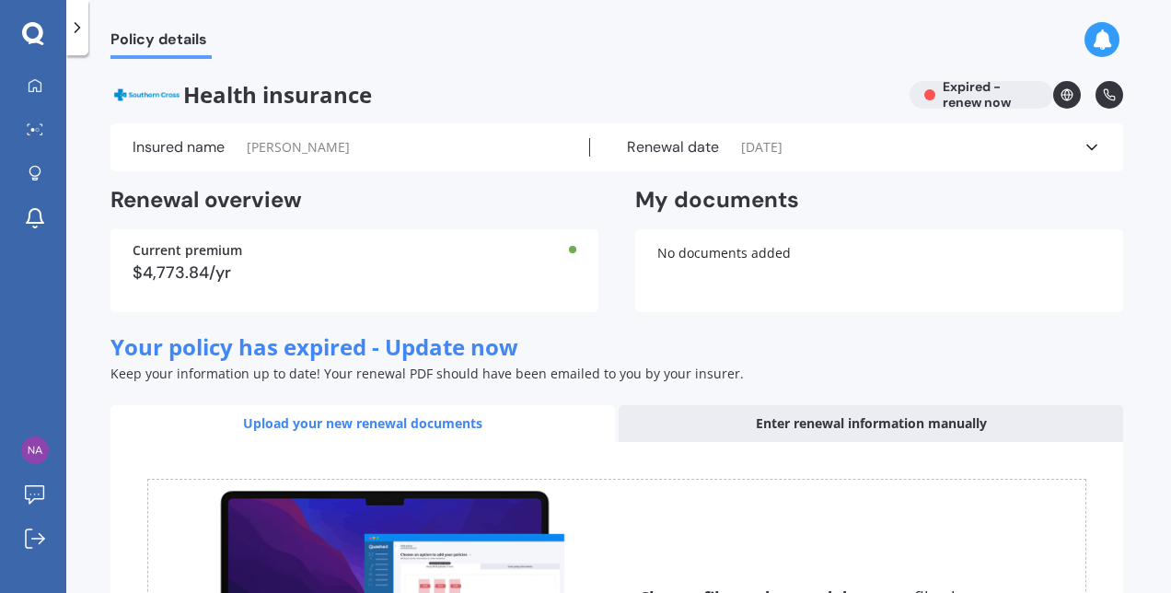
click at [1083, 150] on icon at bounding box center [1092, 147] width 18 height 18
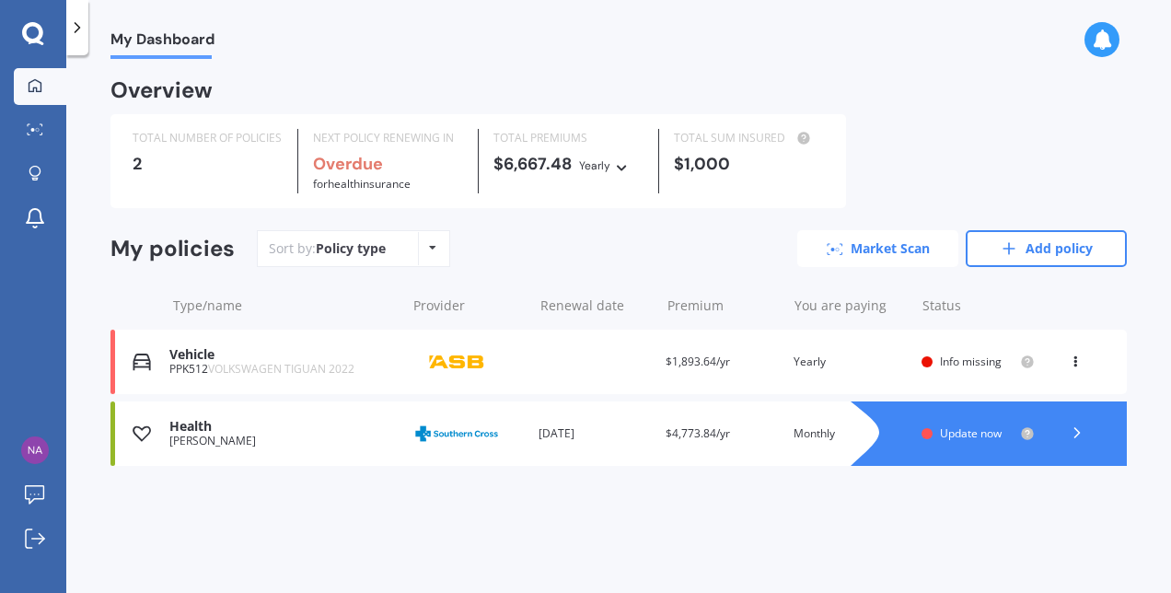
click at [912, 265] on link "Market Scan" at bounding box center [877, 248] width 161 height 37
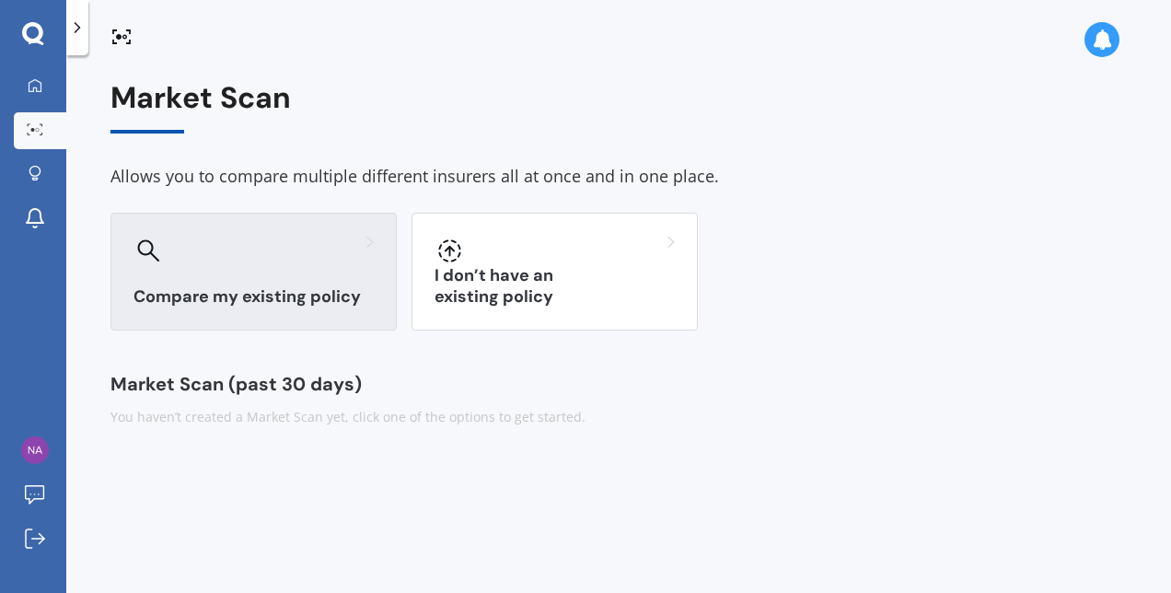
click at [273, 283] on div "Compare my existing policy" at bounding box center [254, 272] width 286 height 118
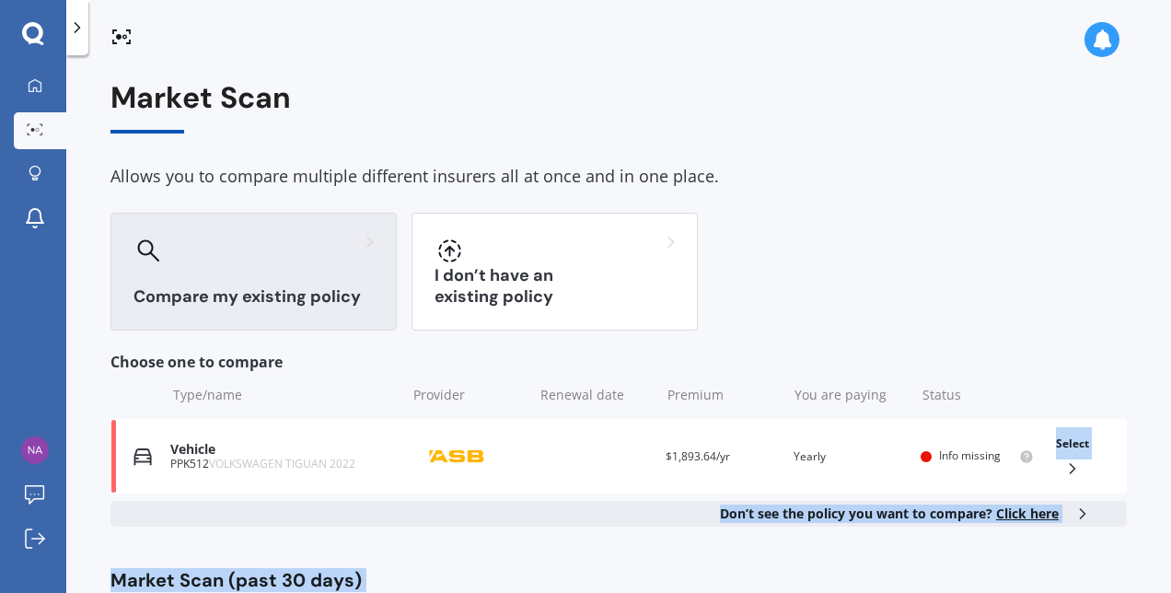
scroll to position [62, 0]
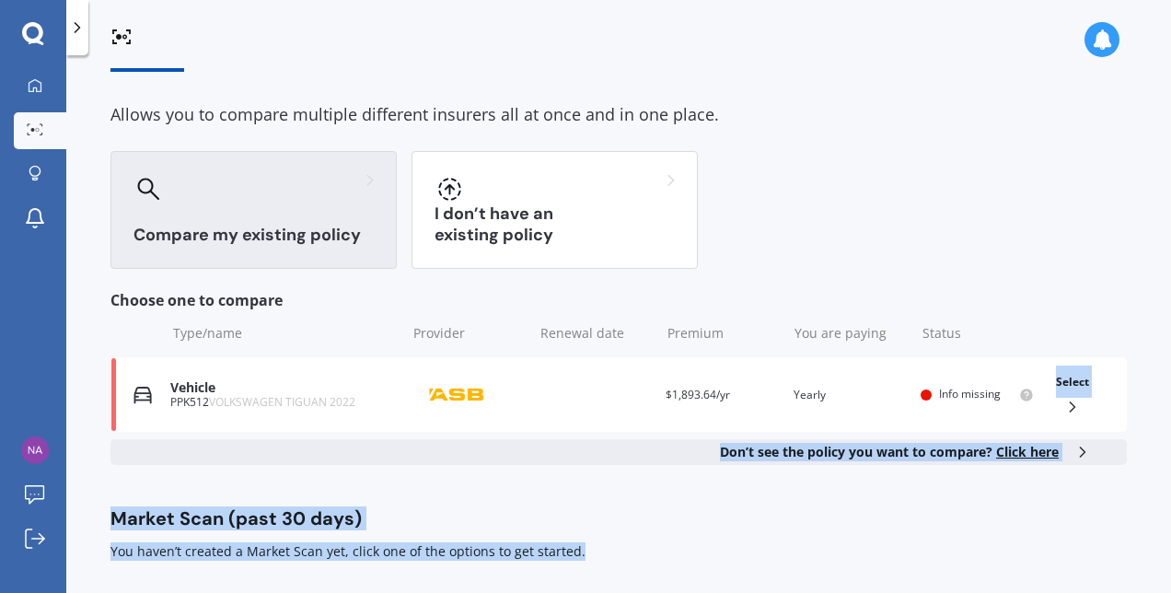
drag, startPoint x: 1158, startPoint y: 475, endPoint x: 1159, endPoint y: 640, distance: 164.8
click at [1159, 592] on html "My Dashboard Market Scan Explore insurance Notifications [PERSON_NAME] Submit f…" at bounding box center [585, 296] width 1171 height 593
click at [656, 574] on div "Market Scan Allows you to compare multiple different insurers all at once and i…" at bounding box center [618, 328] width 1105 height 538
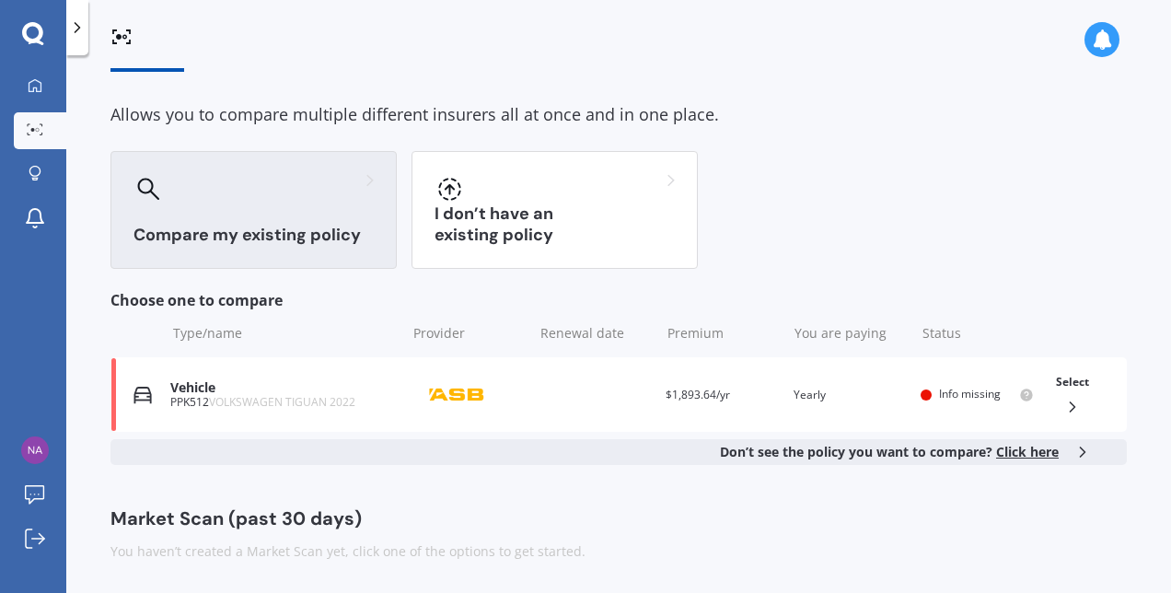
scroll to position [0, 0]
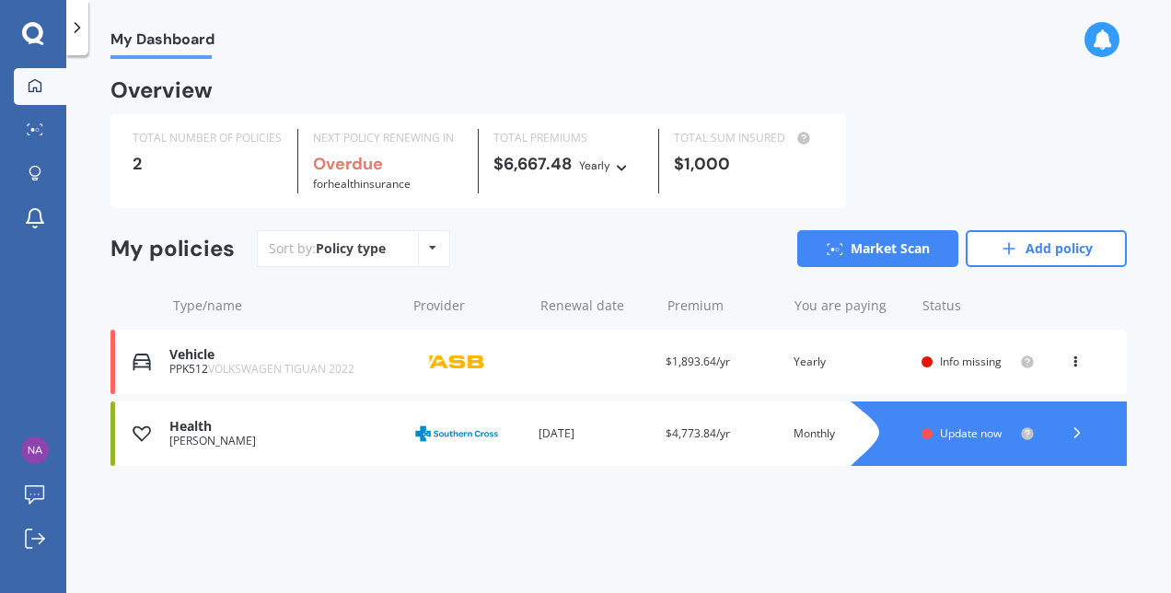
click at [636, 436] on div "Renewal date [DATE]" at bounding box center [595, 434] width 113 height 18
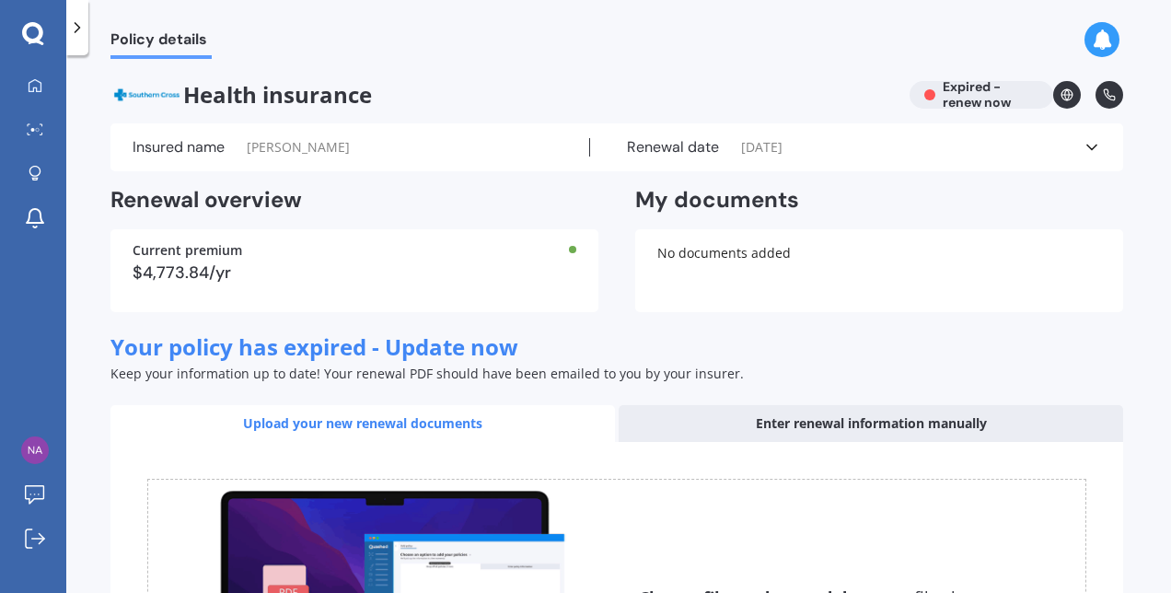
click at [748, 145] on span "[DATE]" at bounding box center [761, 147] width 41 height 18
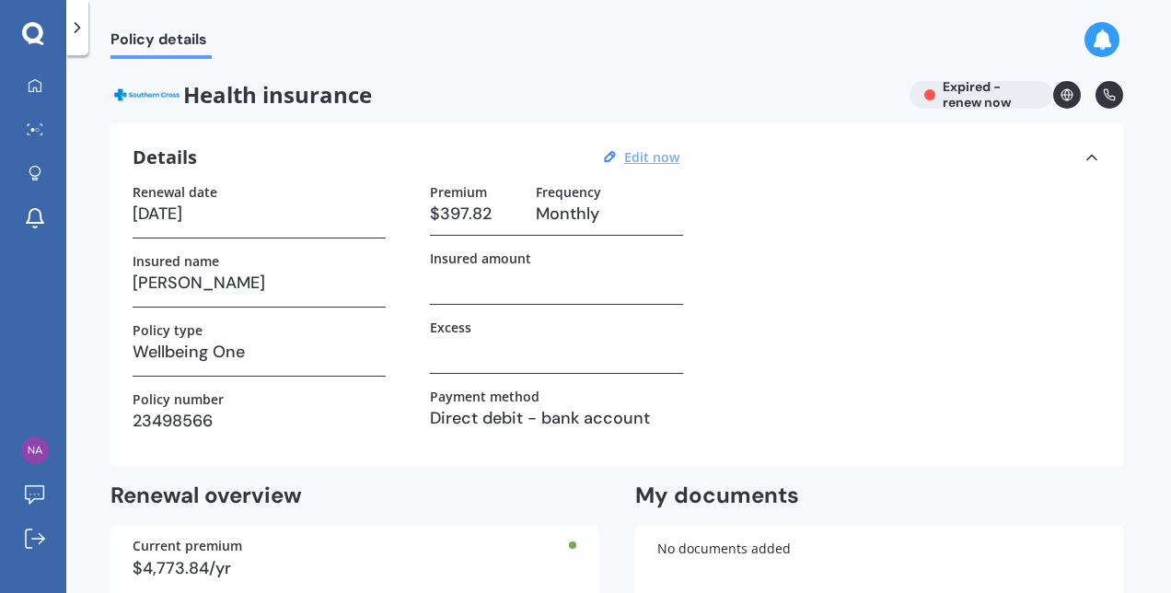
click at [653, 162] on u "Edit now" at bounding box center [651, 156] width 55 height 17
select select "01"
select select "10"
select select "2025"
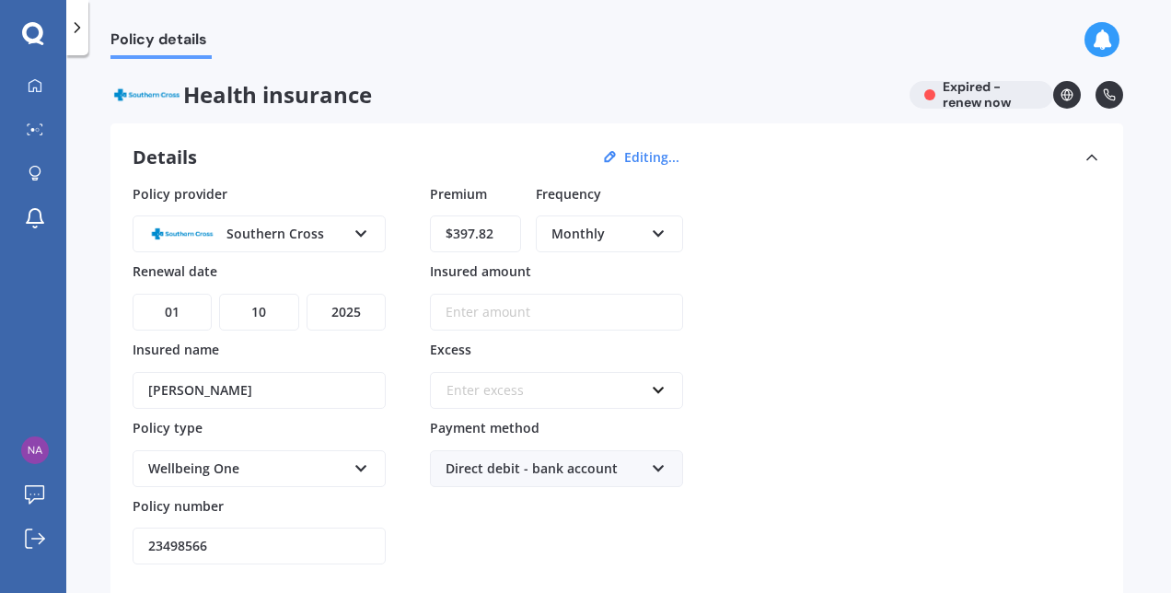
click at [180, 313] on select "DD 01 02 03 04 05 06 07 08 09 10 11 12 13 14 15 16 17 18 19 20 21 22 23 24 25 2…" at bounding box center [172, 312] width 79 height 37
select select "11"
click at [133, 294] on select "DD 01 02 03 04 05 06 07 08 09 10 11 12 13 14 15 16 17 18 19 20 21 22 23 24 25 2…" at bounding box center [172, 312] width 79 height 37
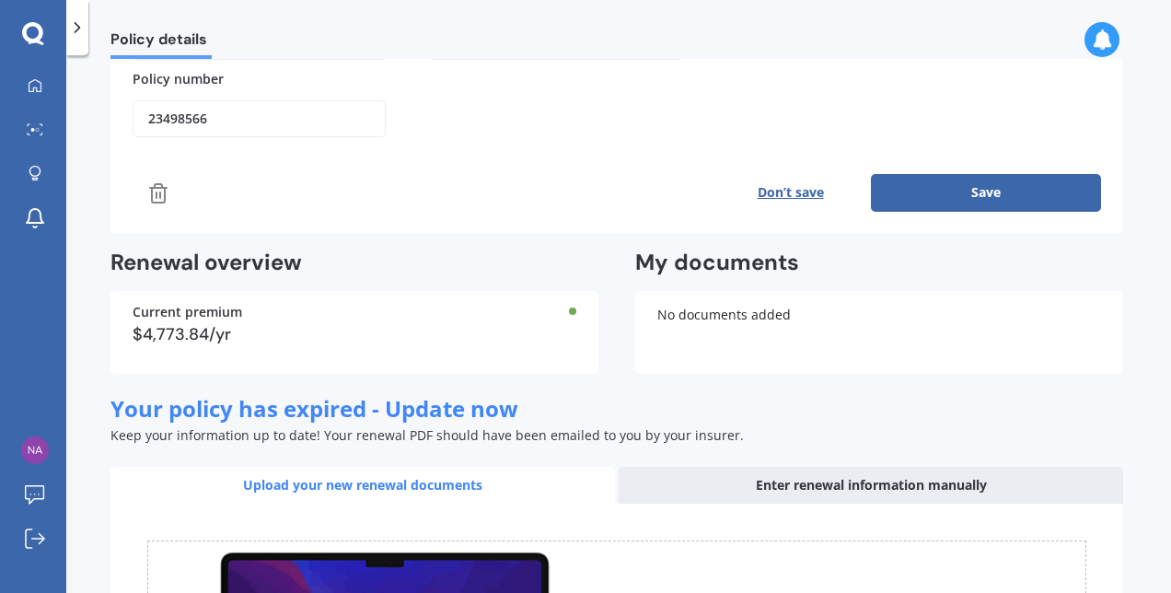
scroll to position [402, 0]
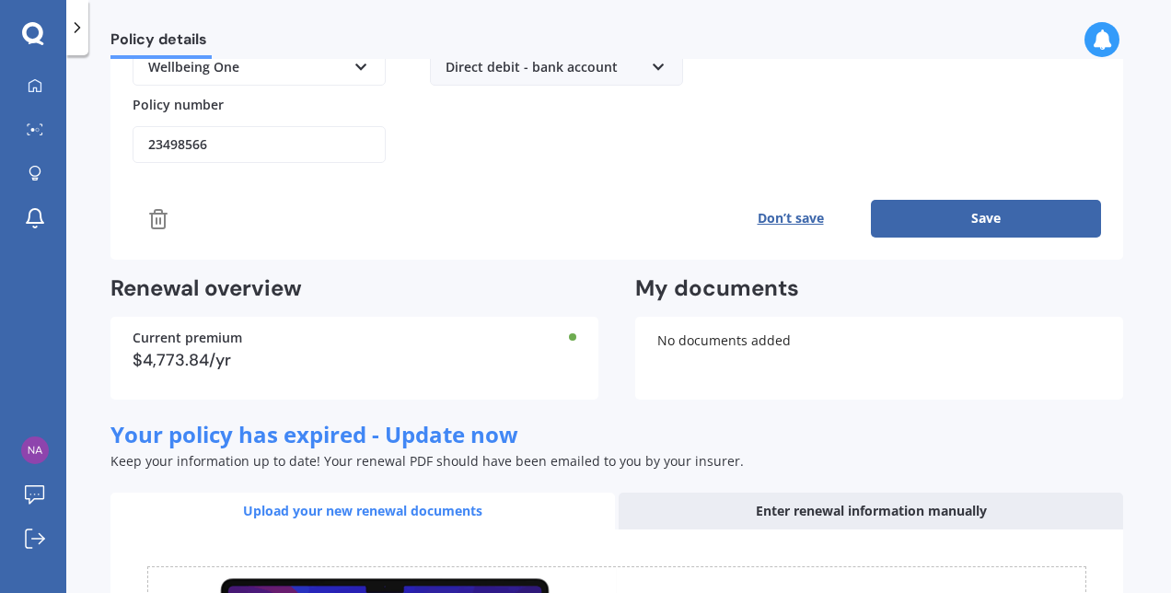
click at [958, 217] on button "Save" at bounding box center [986, 218] width 230 height 37
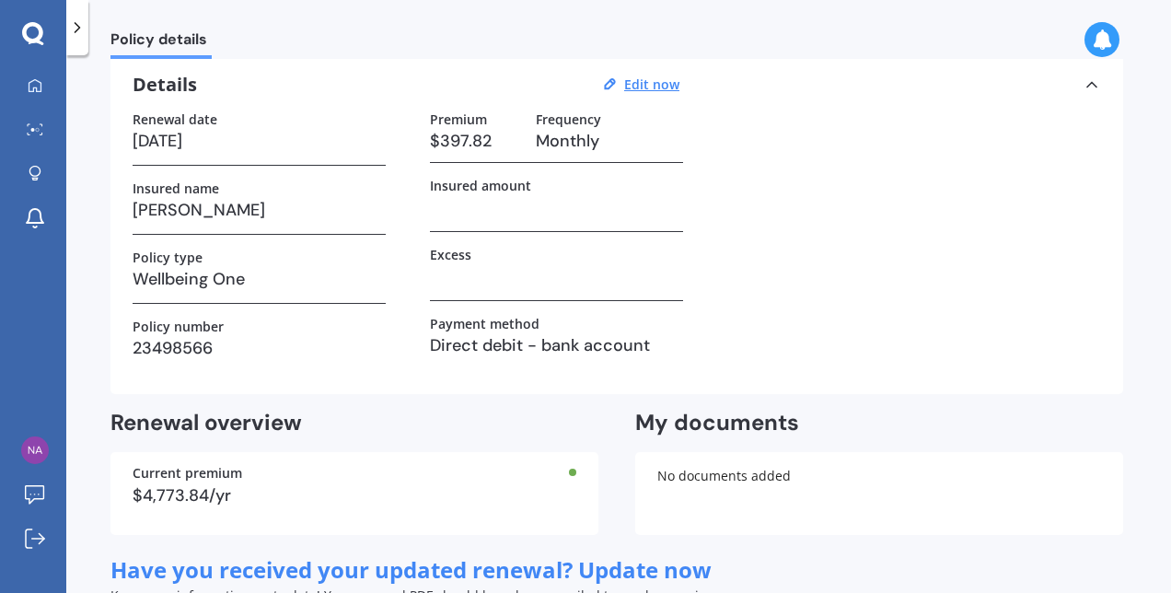
scroll to position [0, 0]
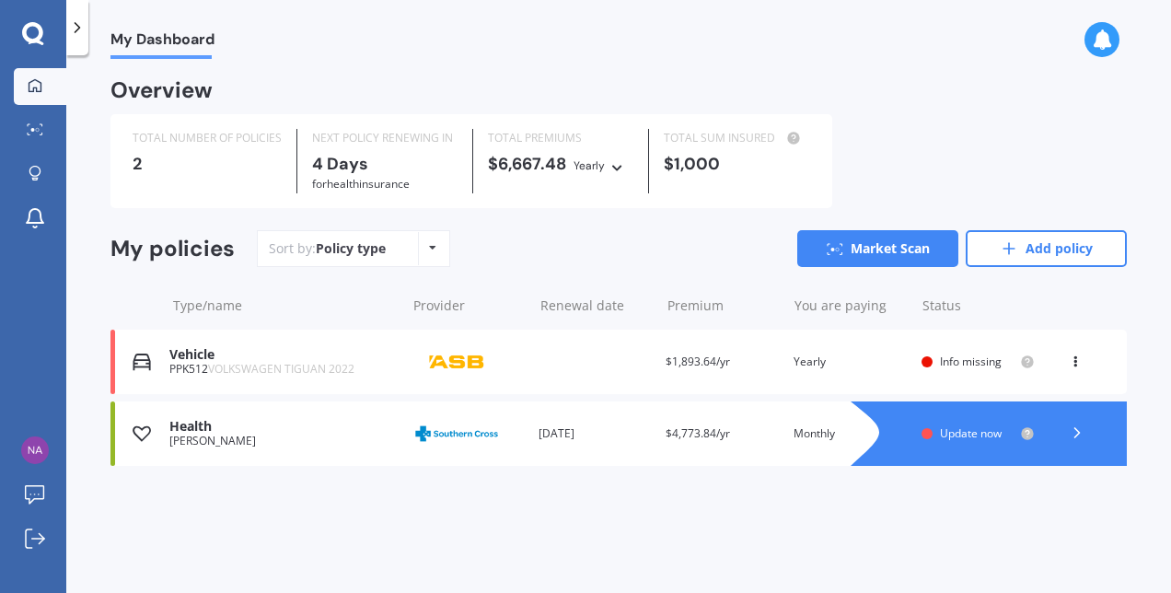
click at [1074, 426] on icon at bounding box center [1077, 433] width 18 height 18
click at [384, 452] on div "Health [PERSON_NAME] Provider Renewal date [DATE] Premium $4,773.84/yr You are …" at bounding box center [619, 434] width 1017 height 64
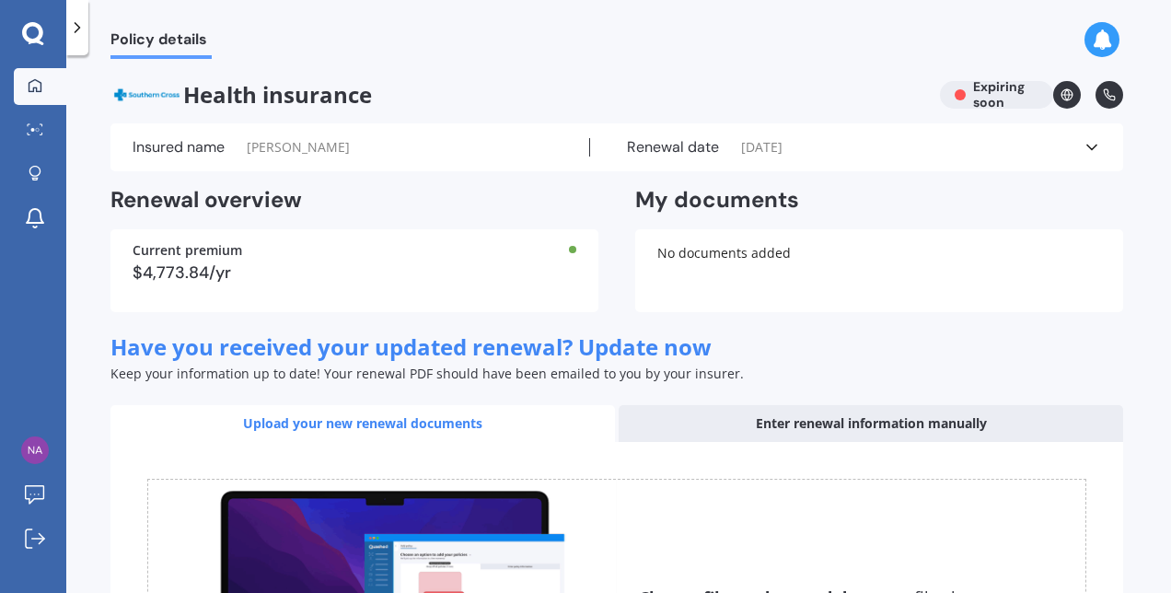
click at [36, 73] on link "My Dashboard" at bounding box center [40, 86] width 52 height 37
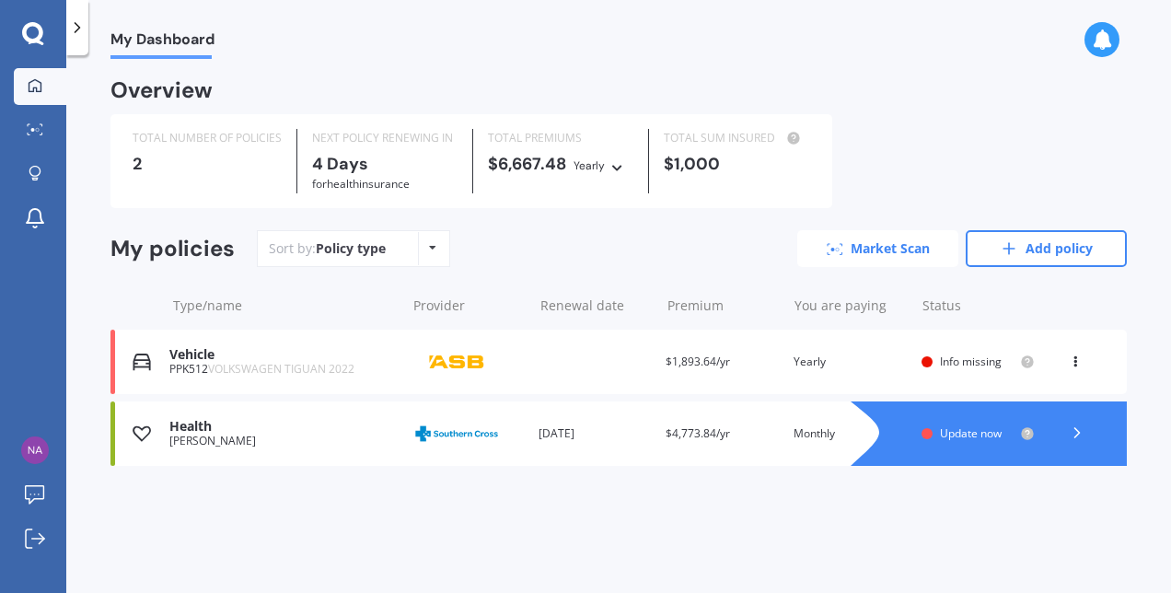
click at [871, 254] on link "Market Scan" at bounding box center [877, 248] width 161 height 37
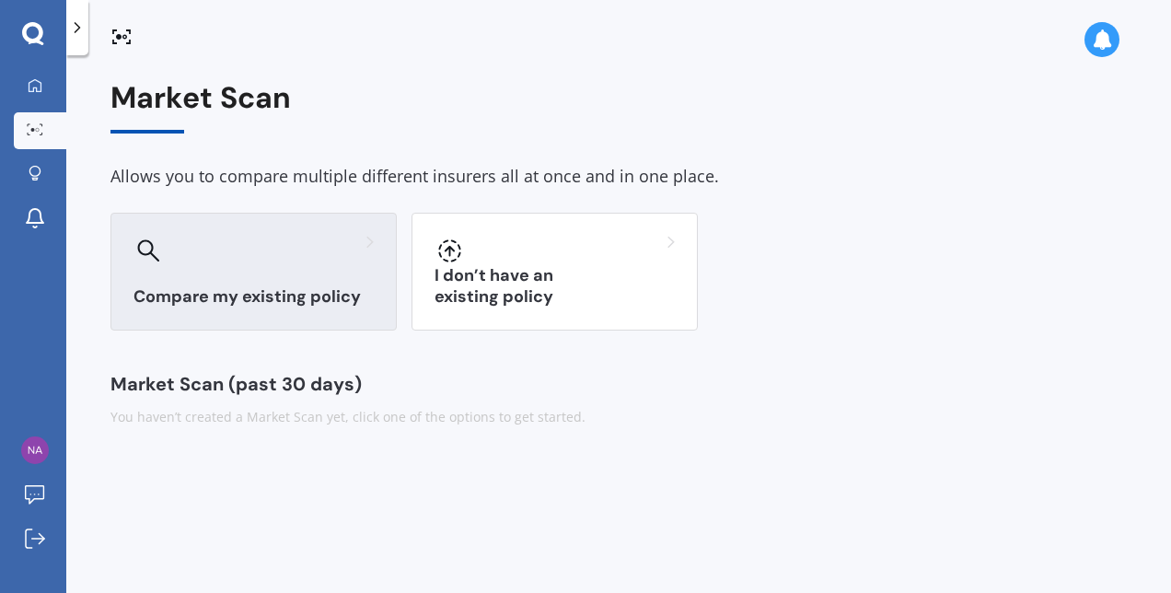
click at [220, 269] on div "Compare my existing policy" at bounding box center [254, 272] width 286 height 118
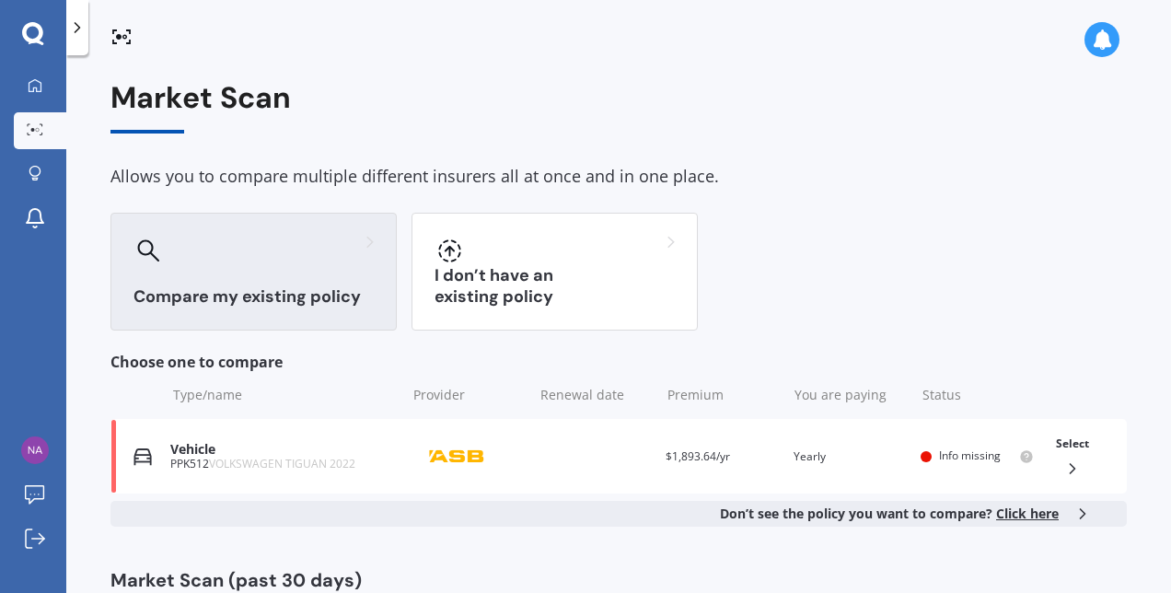
scroll to position [62, 0]
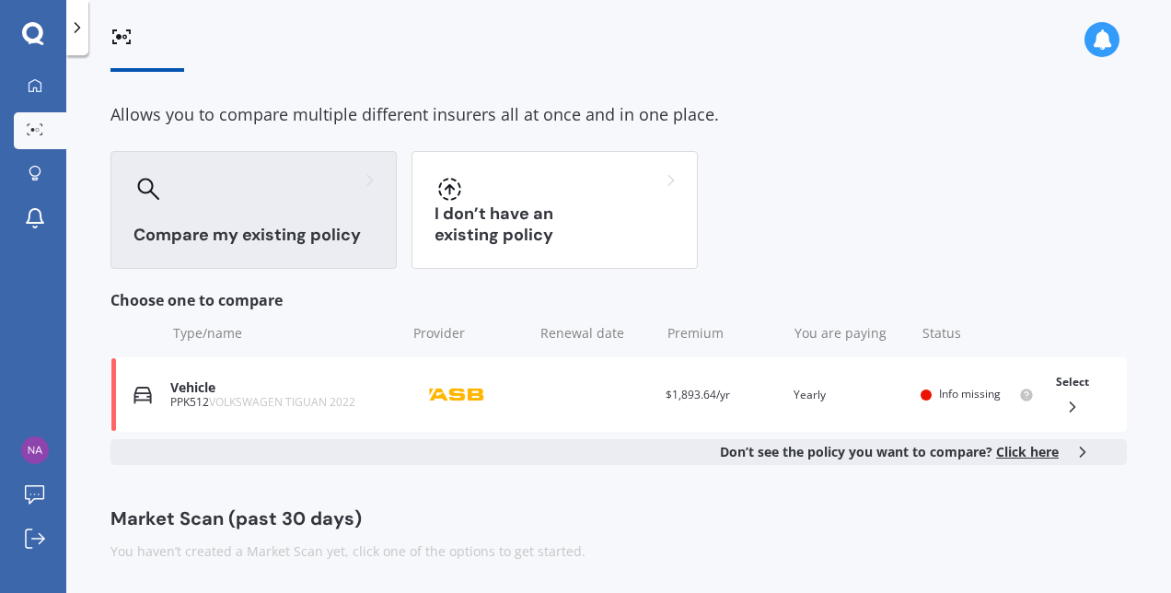
click at [1044, 455] on span "Click here" at bounding box center [1027, 451] width 63 height 17
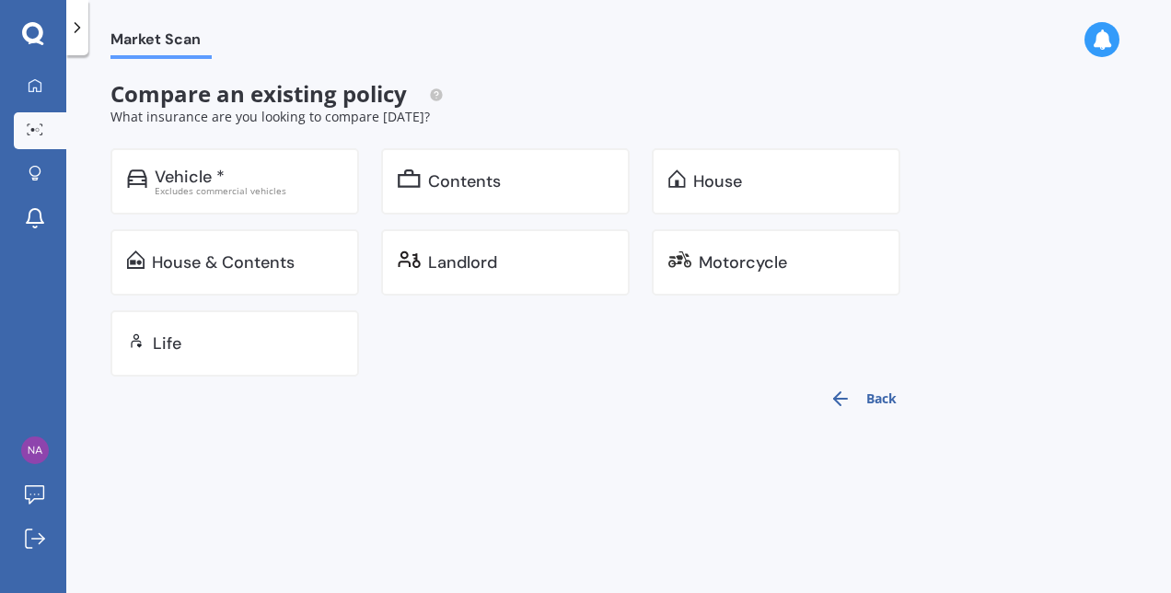
drag, startPoint x: 1044, startPoint y: 455, endPoint x: 842, endPoint y: 428, distance: 204.3
click at [842, 428] on div "Market Scan Compare an existing policy What insurance are you looking to compar…" at bounding box center [618, 328] width 1105 height 538
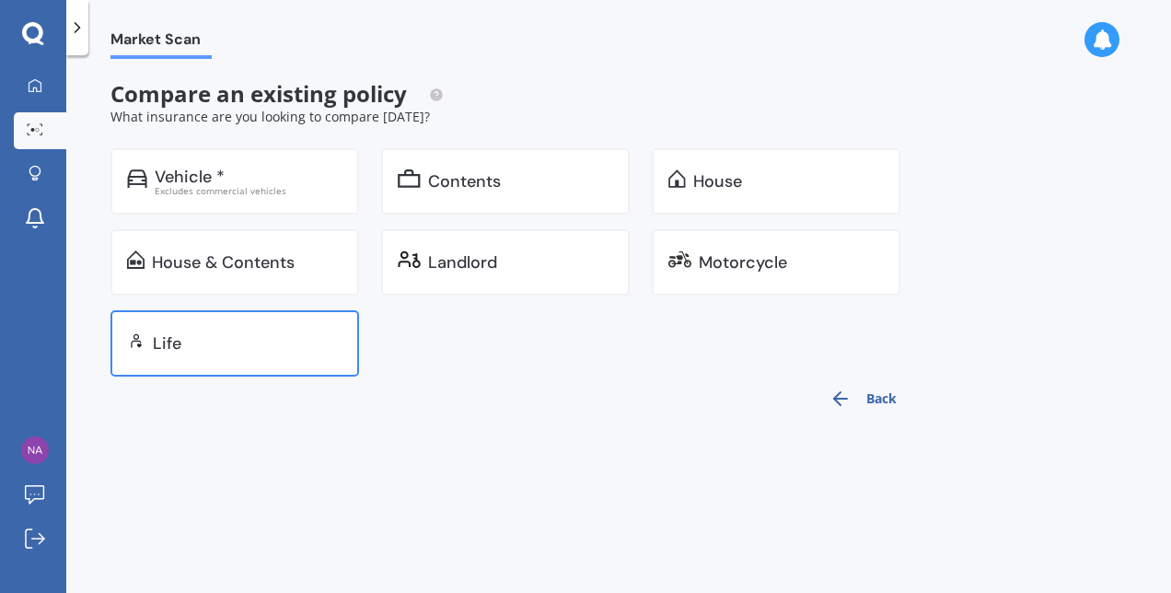
click at [217, 332] on div "Life" at bounding box center [235, 343] width 249 height 66
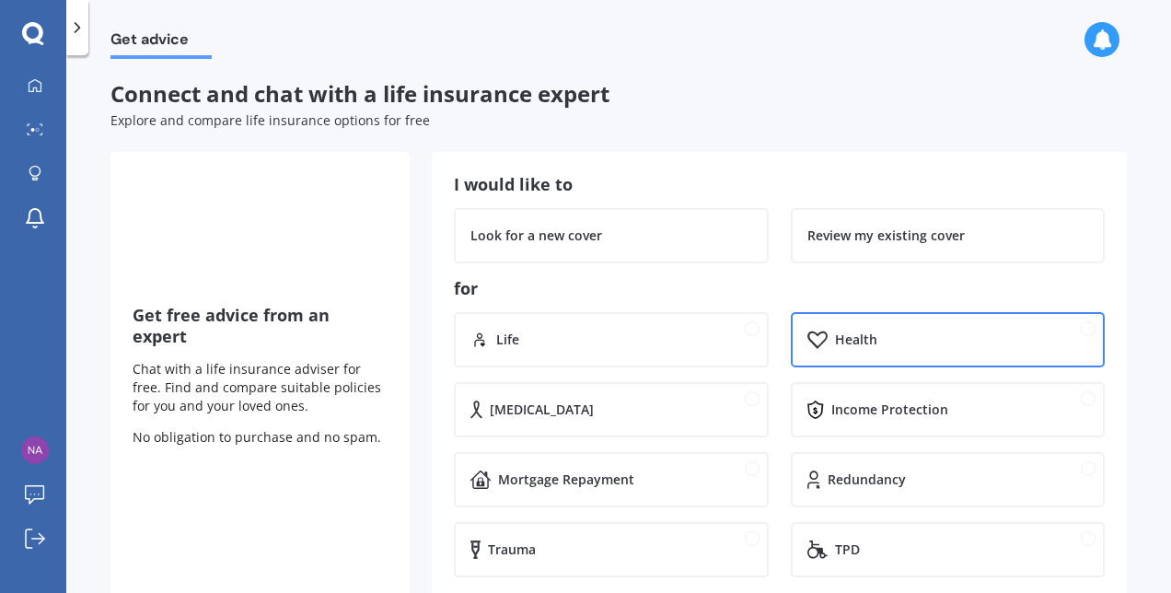
click at [925, 364] on div "Health" at bounding box center [948, 339] width 315 height 55
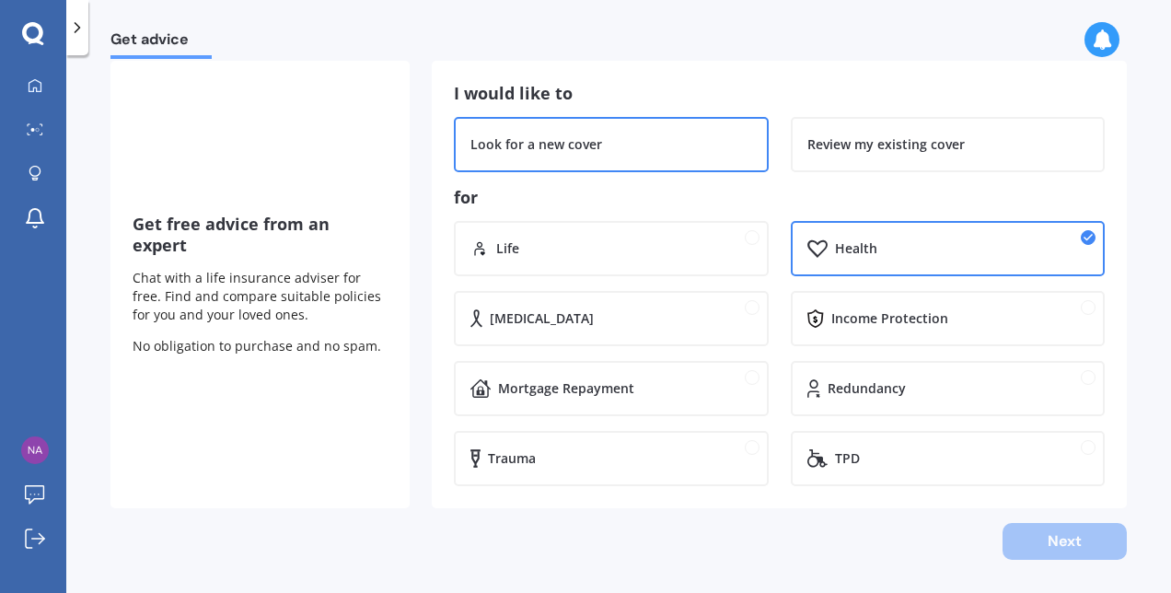
click at [635, 152] on div "Look for a new cover" at bounding box center [612, 144] width 282 height 18
click at [1053, 559] on button "Next" at bounding box center [1065, 541] width 124 height 37
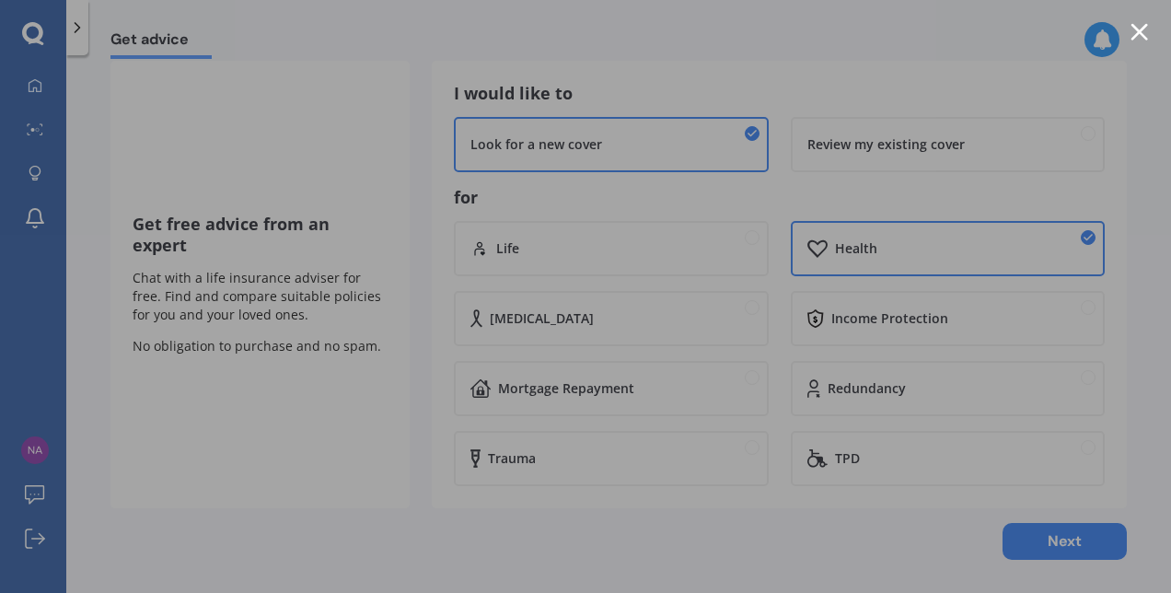
click at [1140, 24] on div at bounding box center [1139, 31] width 17 height 17
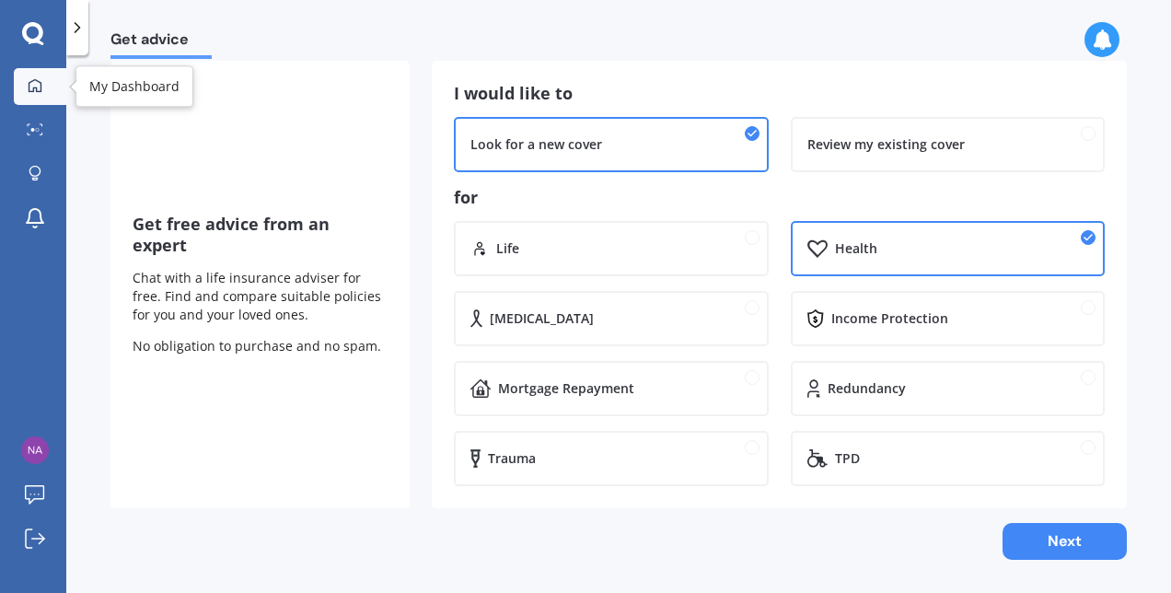
click at [50, 90] on link "My Dashboard" at bounding box center [40, 86] width 52 height 37
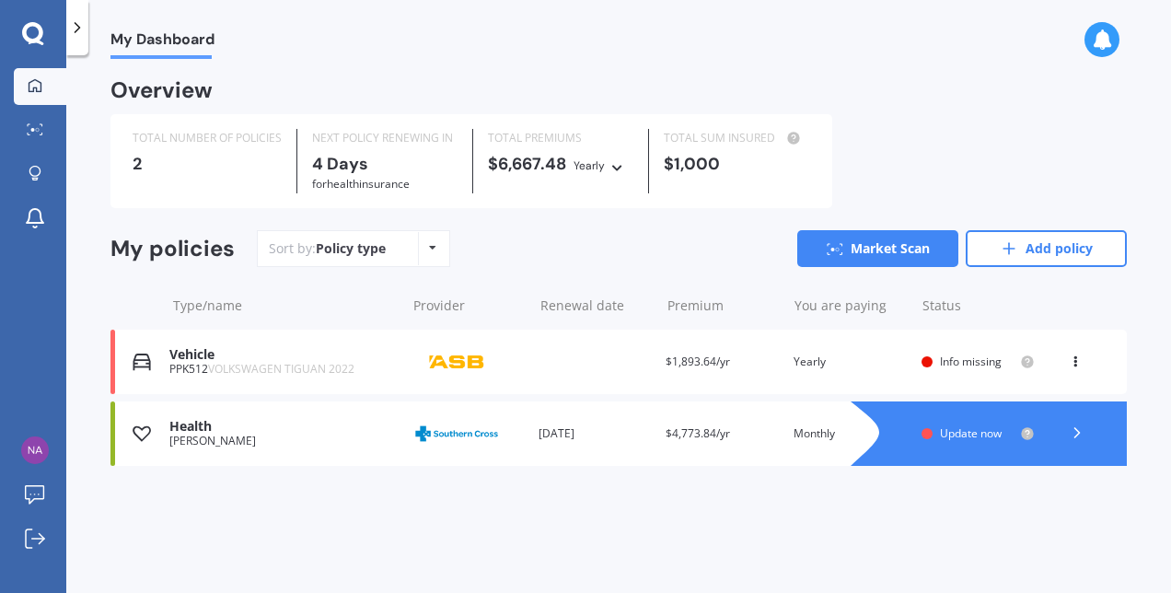
click at [36, 41] on icon at bounding box center [32, 32] width 21 height 21
click at [35, 26] on icon at bounding box center [32, 32] width 21 height 21
click at [40, 37] on icon at bounding box center [32, 32] width 21 height 21
